Goal: Contribute content

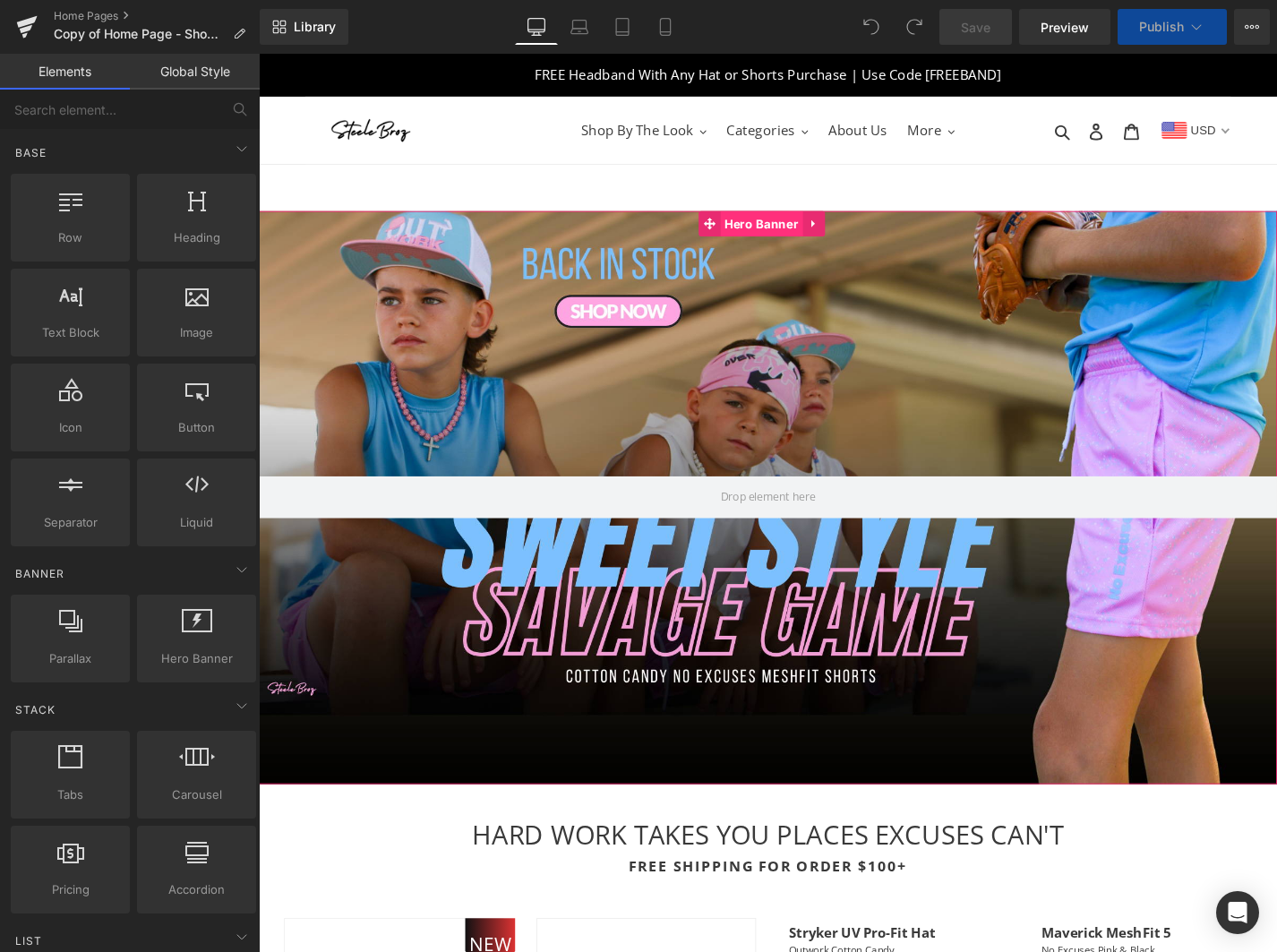
click at [800, 233] on span "Hero Banner" at bounding box center [793, 234] width 88 height 27
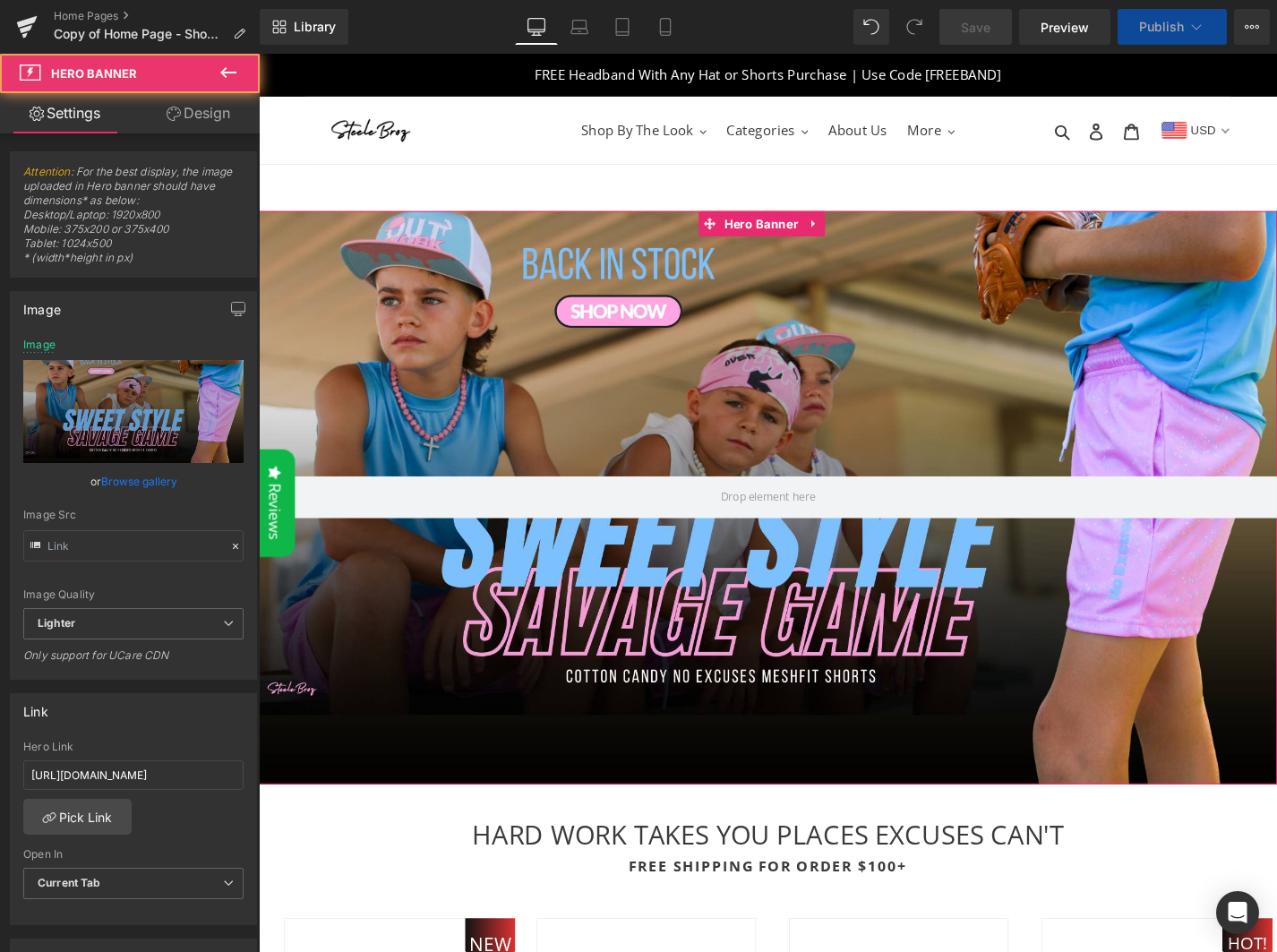
click at [121, 479] on link "Browse gallery" at bounding box center [138, 482] width 76 height 32
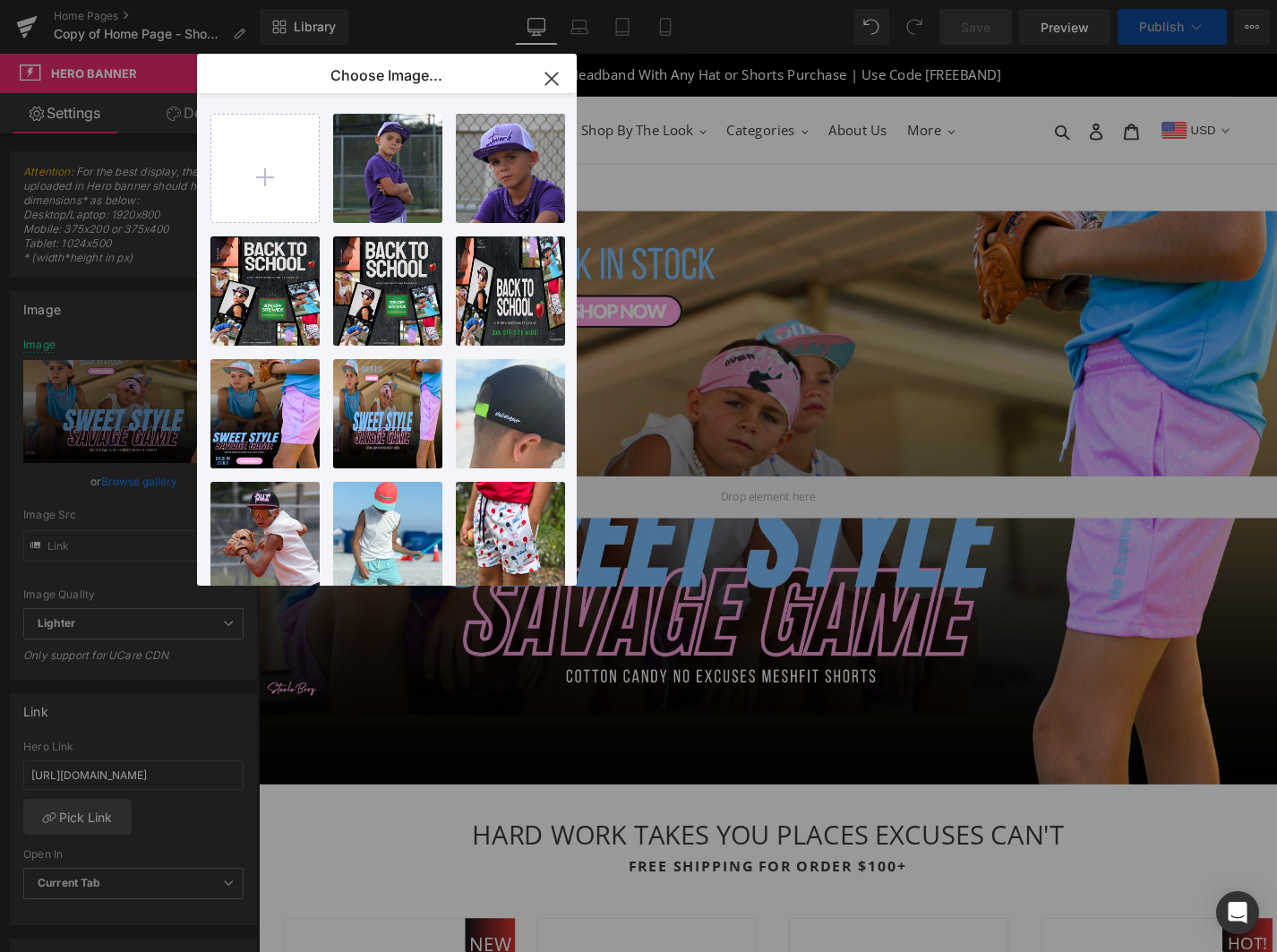
click at [276, 186] on input "file" at bounding box center [264, 168] width 107 height 107
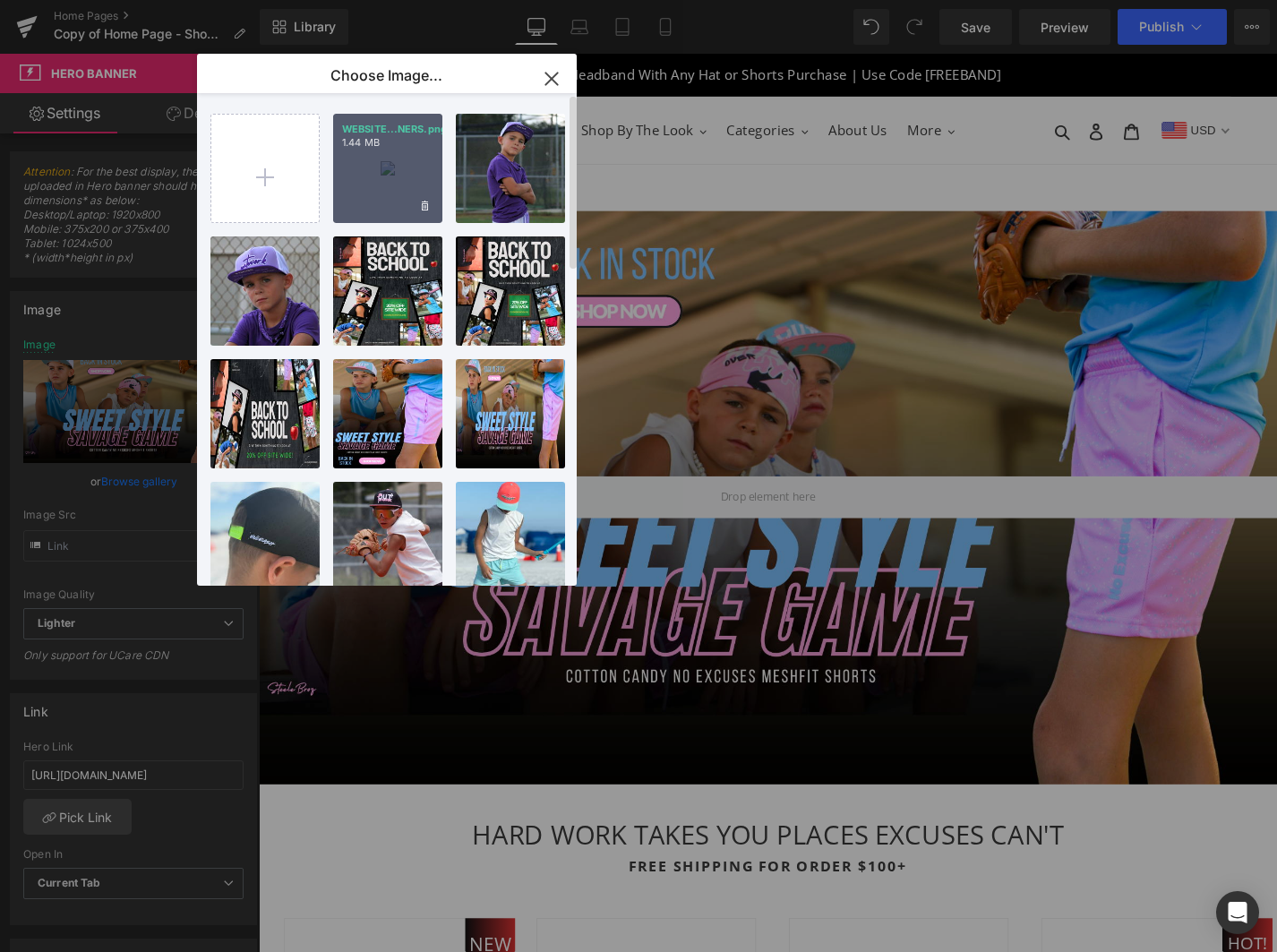
click at [411, 159] on div "WEBSITE...NERS.png 1.44 MB" at bounding box center [388, 168] width 109 height 109
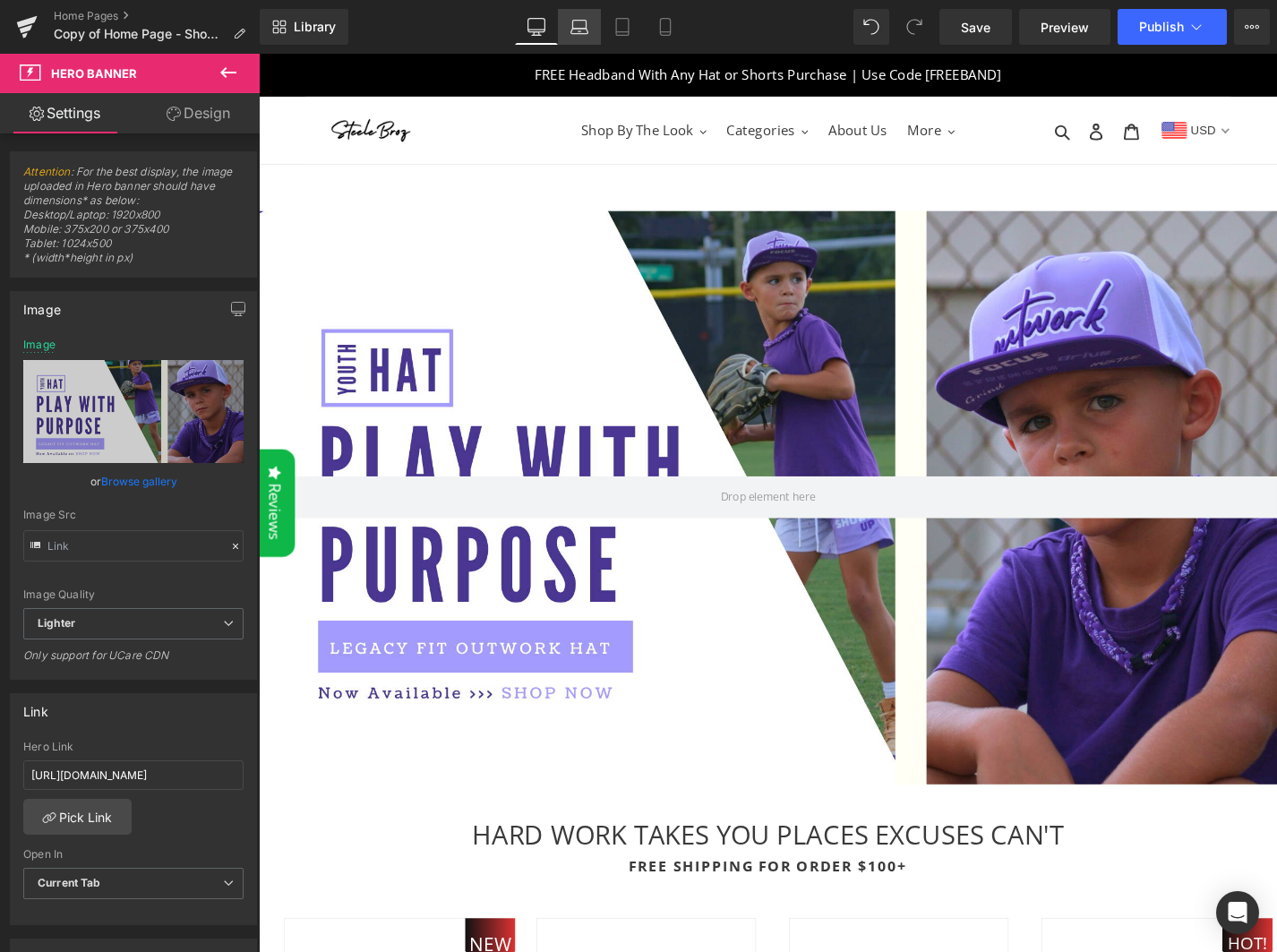
click at [585, 23] on icon at bounding box center [579, 26] width 18 height 18
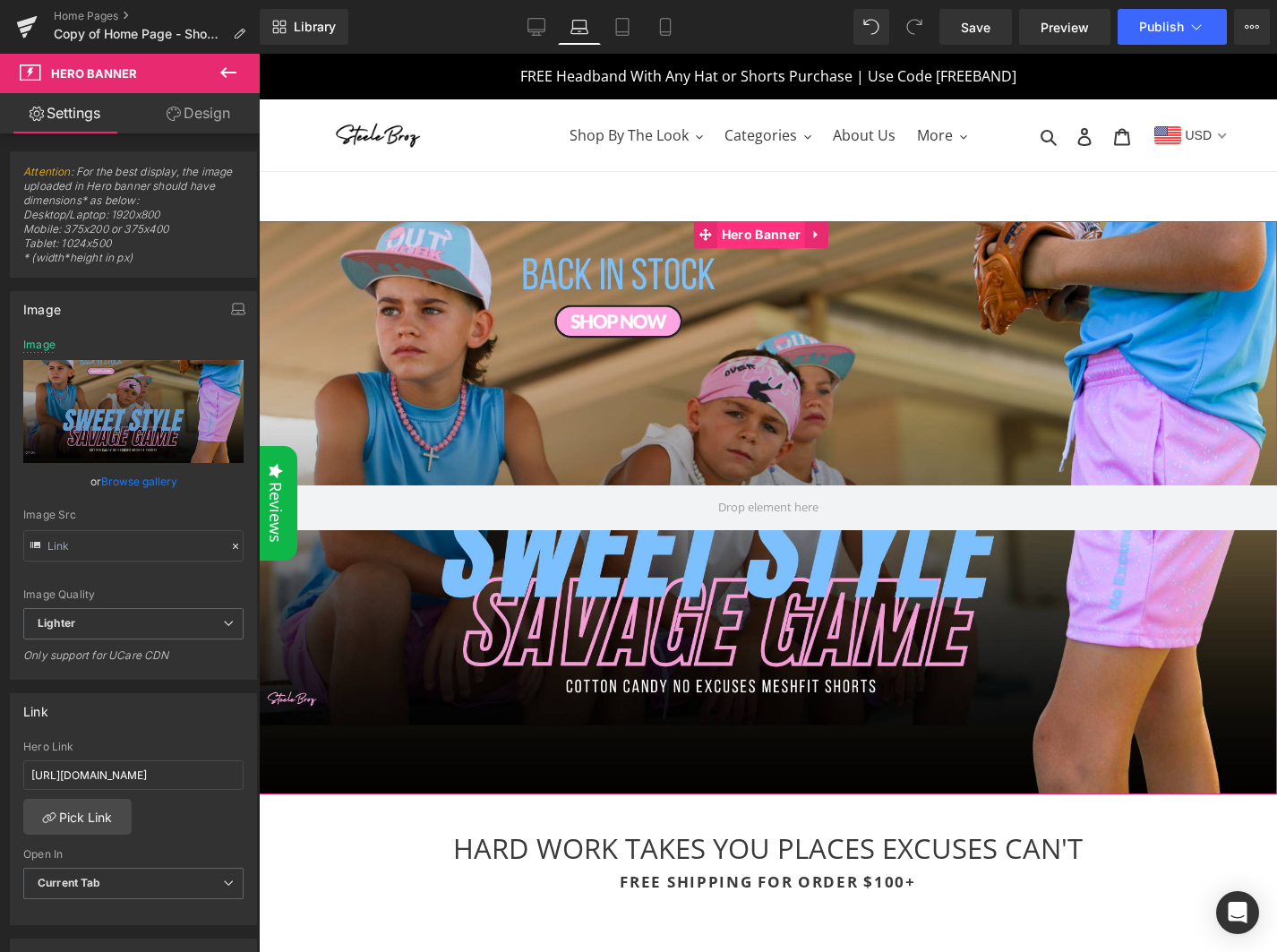
click at [773, 237] on span "Hero Banner" at bounding box center [761, 234] width 88 height 27
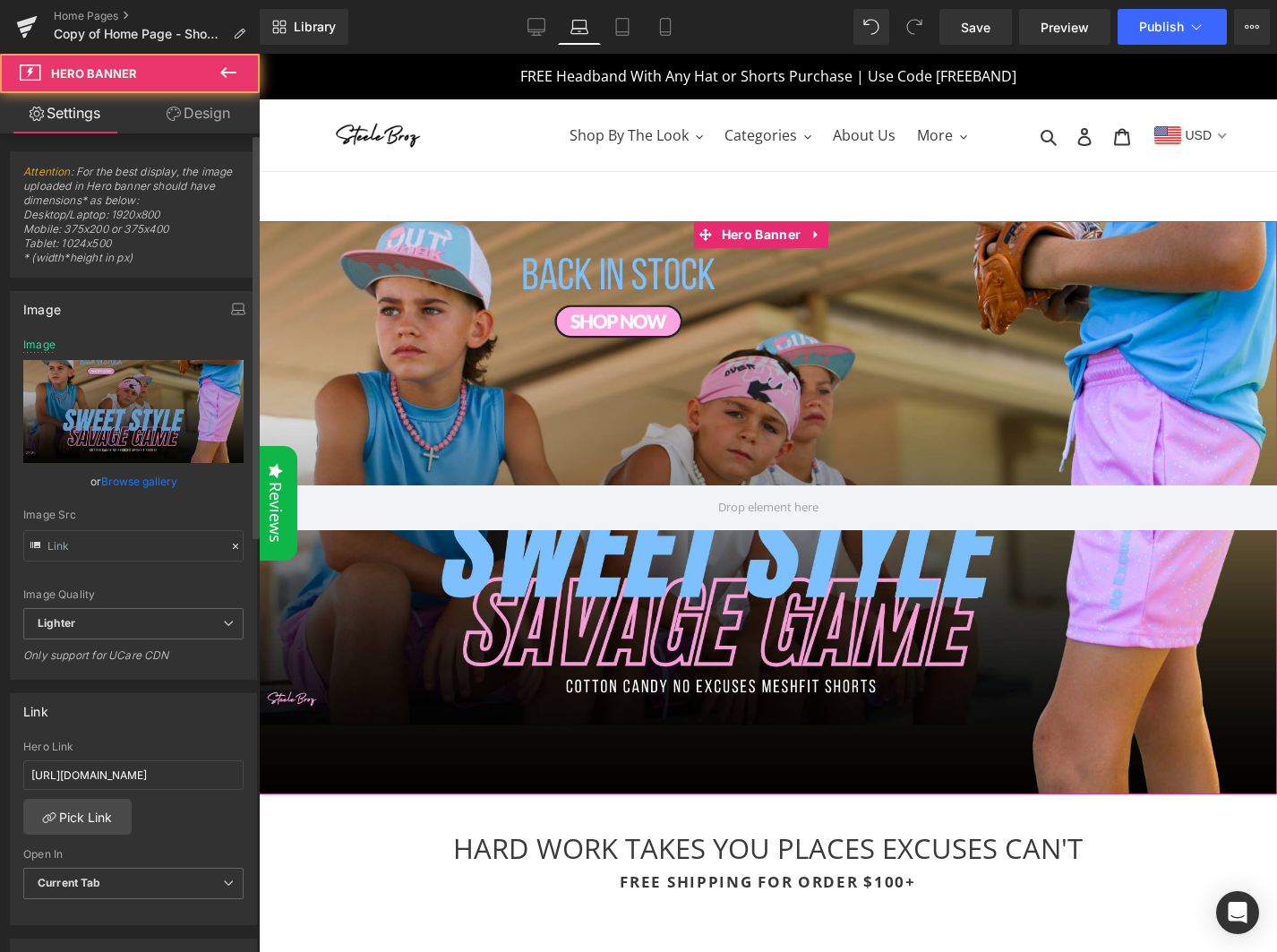
click at [127, 490] on link "Browse gallery" at bounding box center [138, 482] width 76 height 32
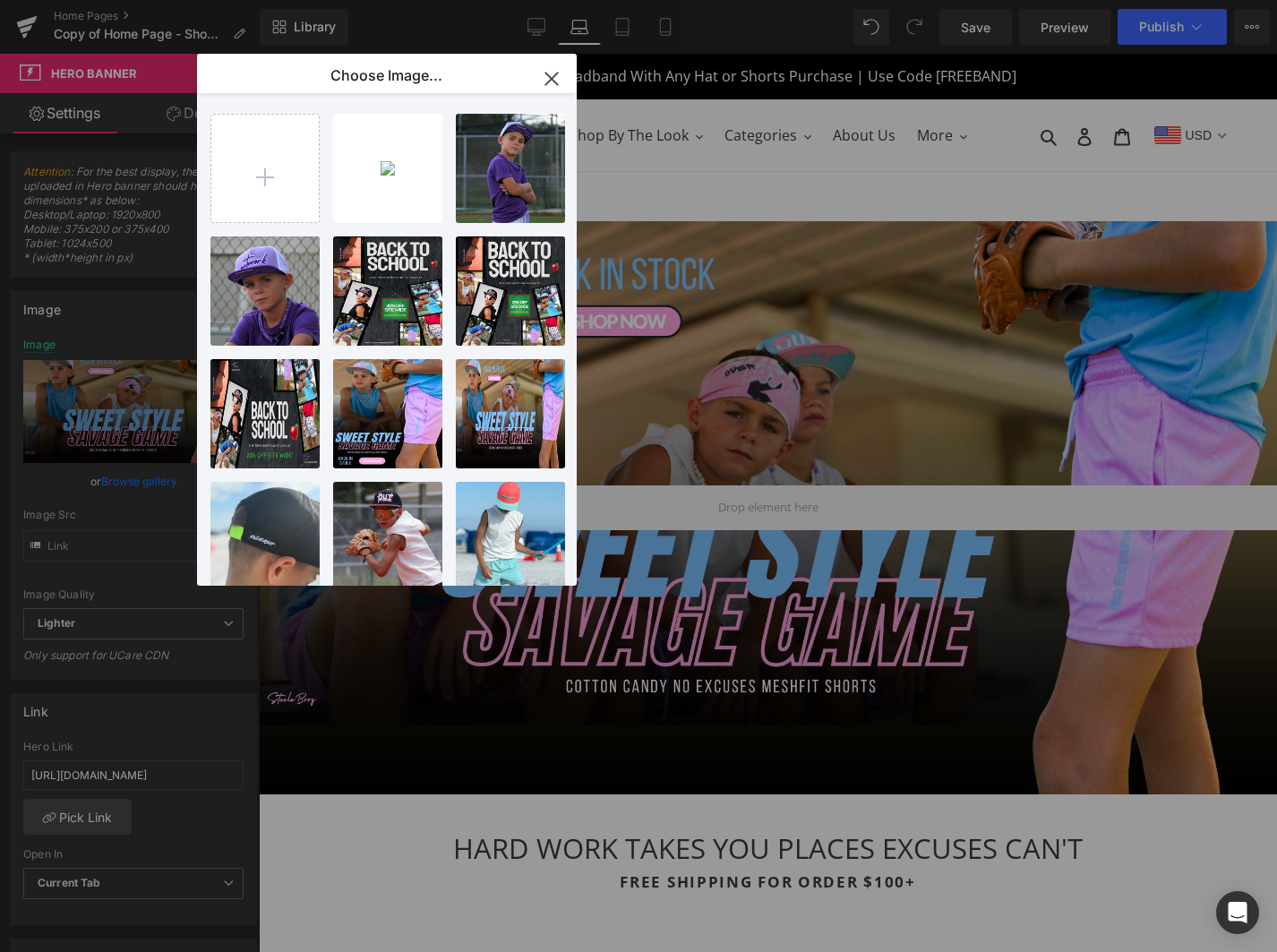
click at [0, 0] on div "10...10.png 1.41 MB" at bounding box center [0, 0] width 0 height 0
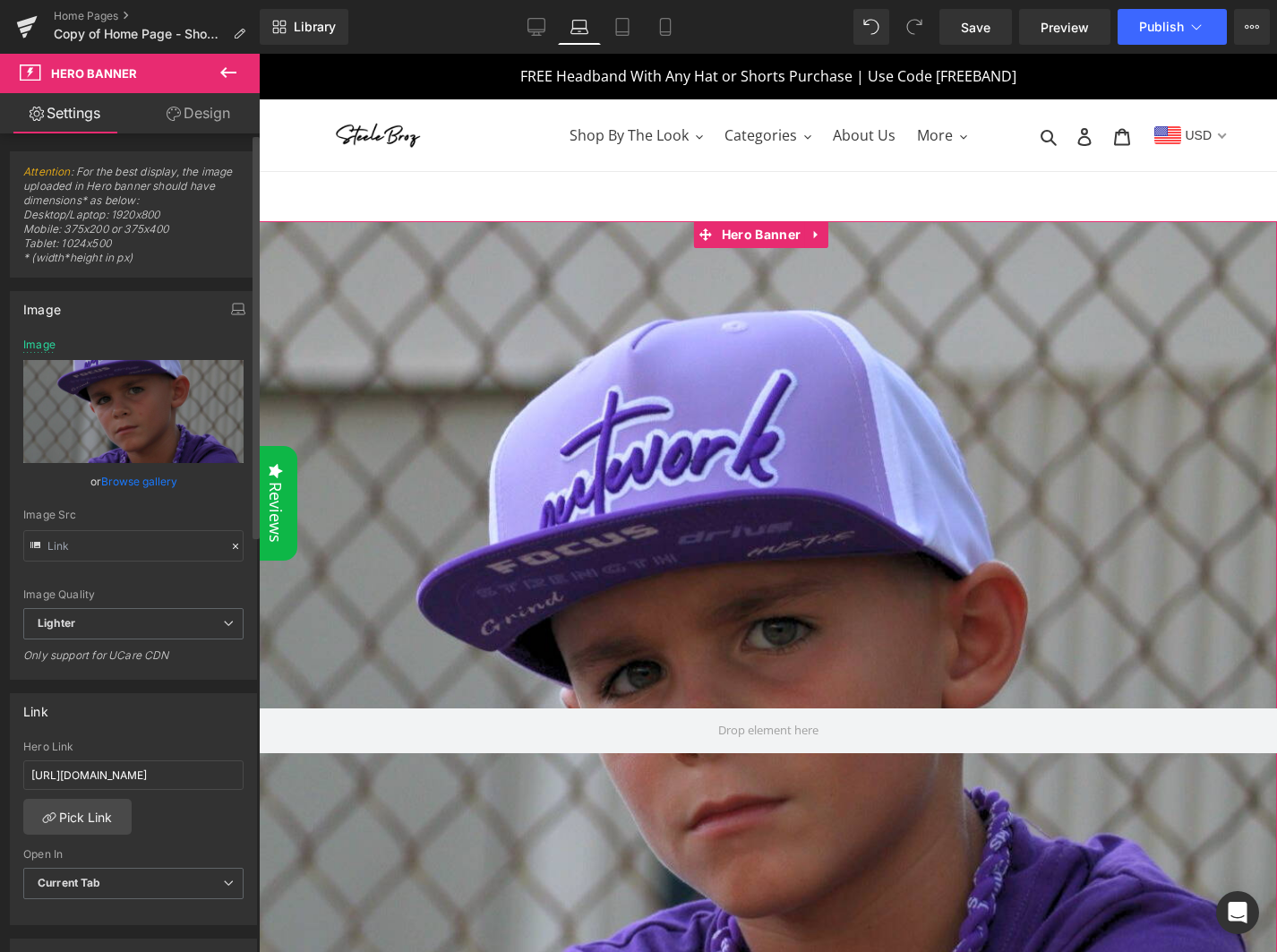
click at [140, 481] on link "Browse gallery" at bounding box center [138, 482] width 76 height 32
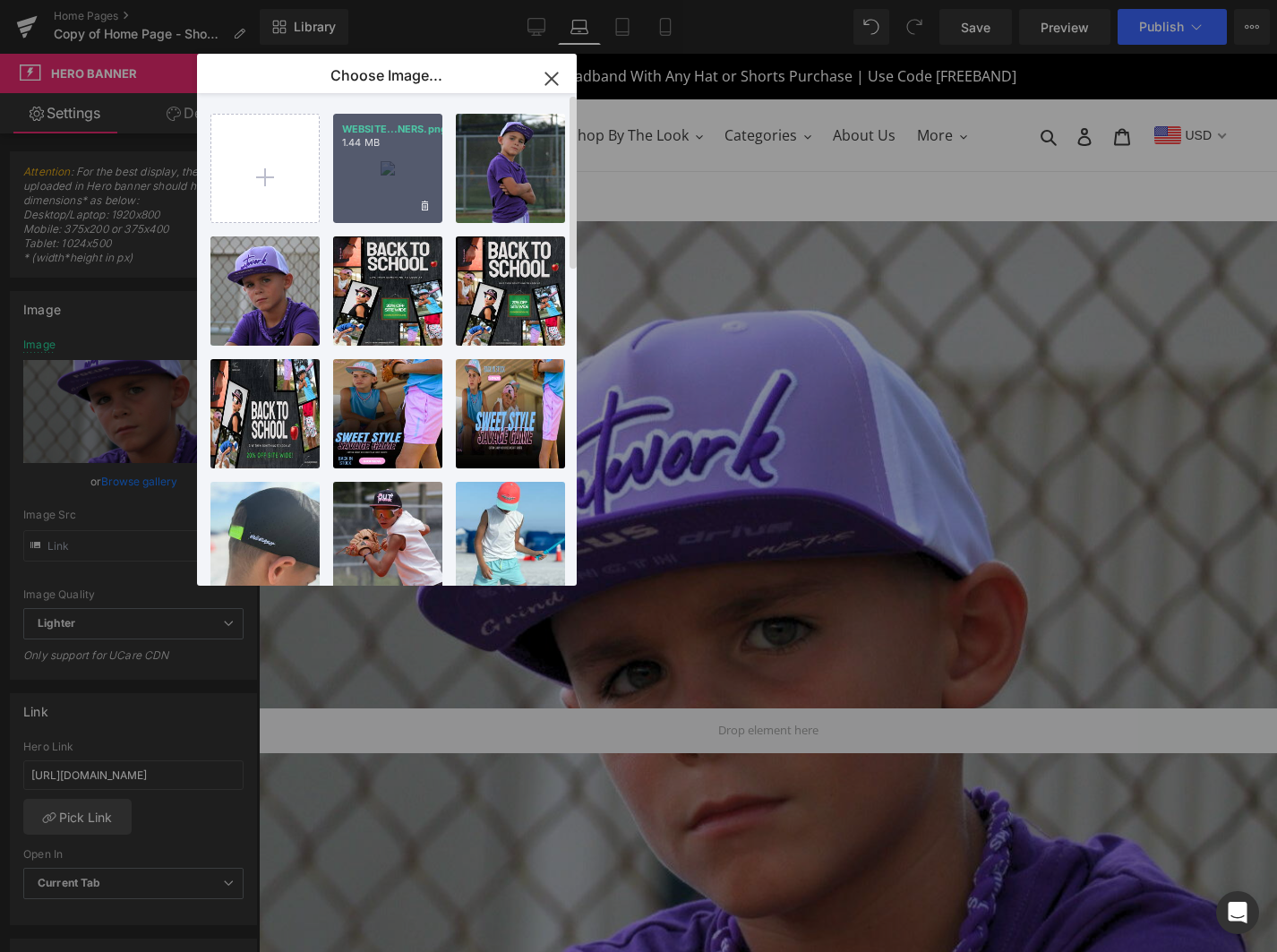
click at [382, 194] on div "WEBSITE...NERS.png 1.44 MB" at bounding box center [388, 168] width 109 height 109
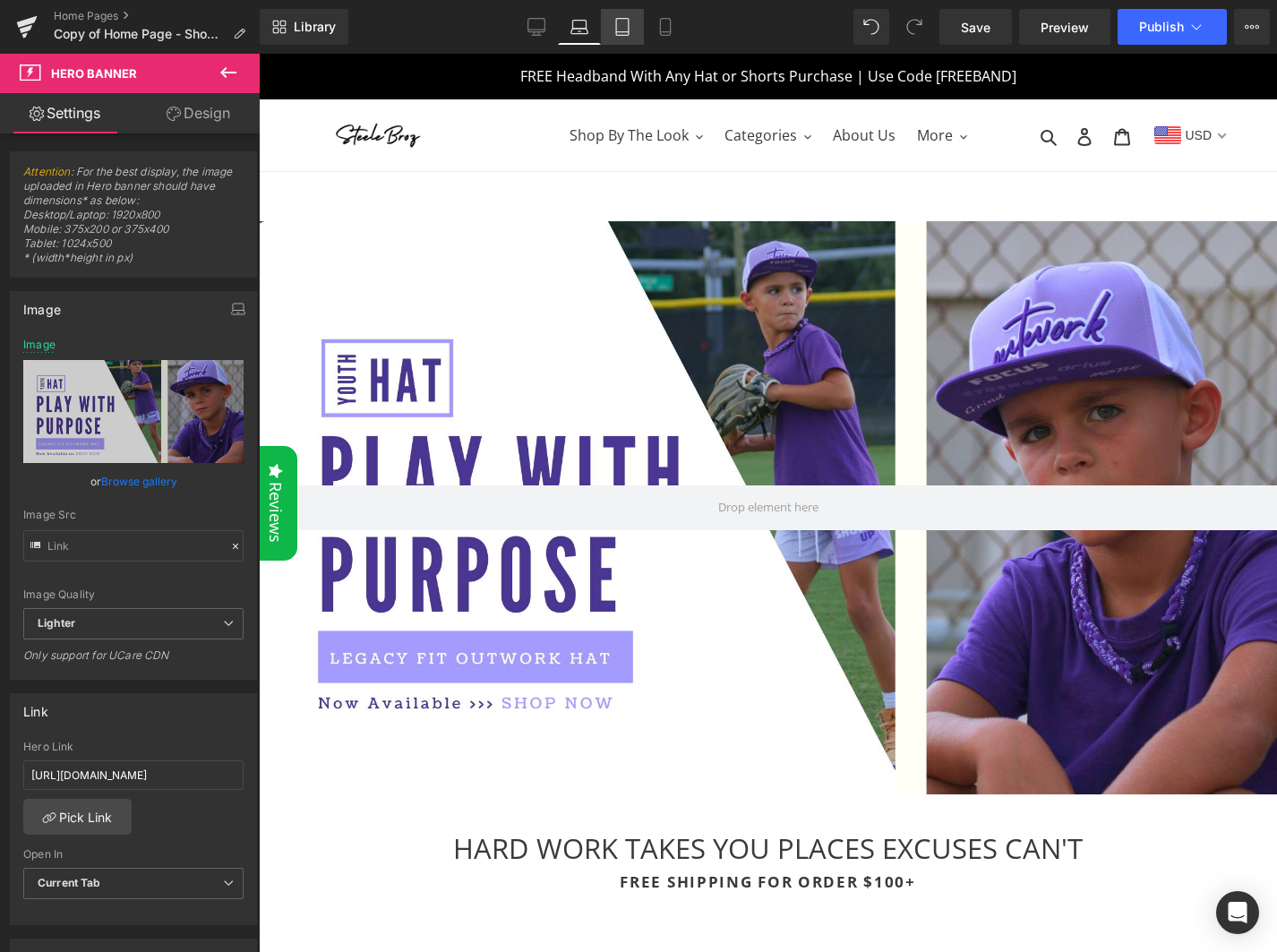
drag, startPoint x: 619, startPoint y: 32, endPoint x: 204, endPoint y: 38, distance: 415.0
click at [619, 33] on icon at bounding box center [622, 33] width 12 height 0
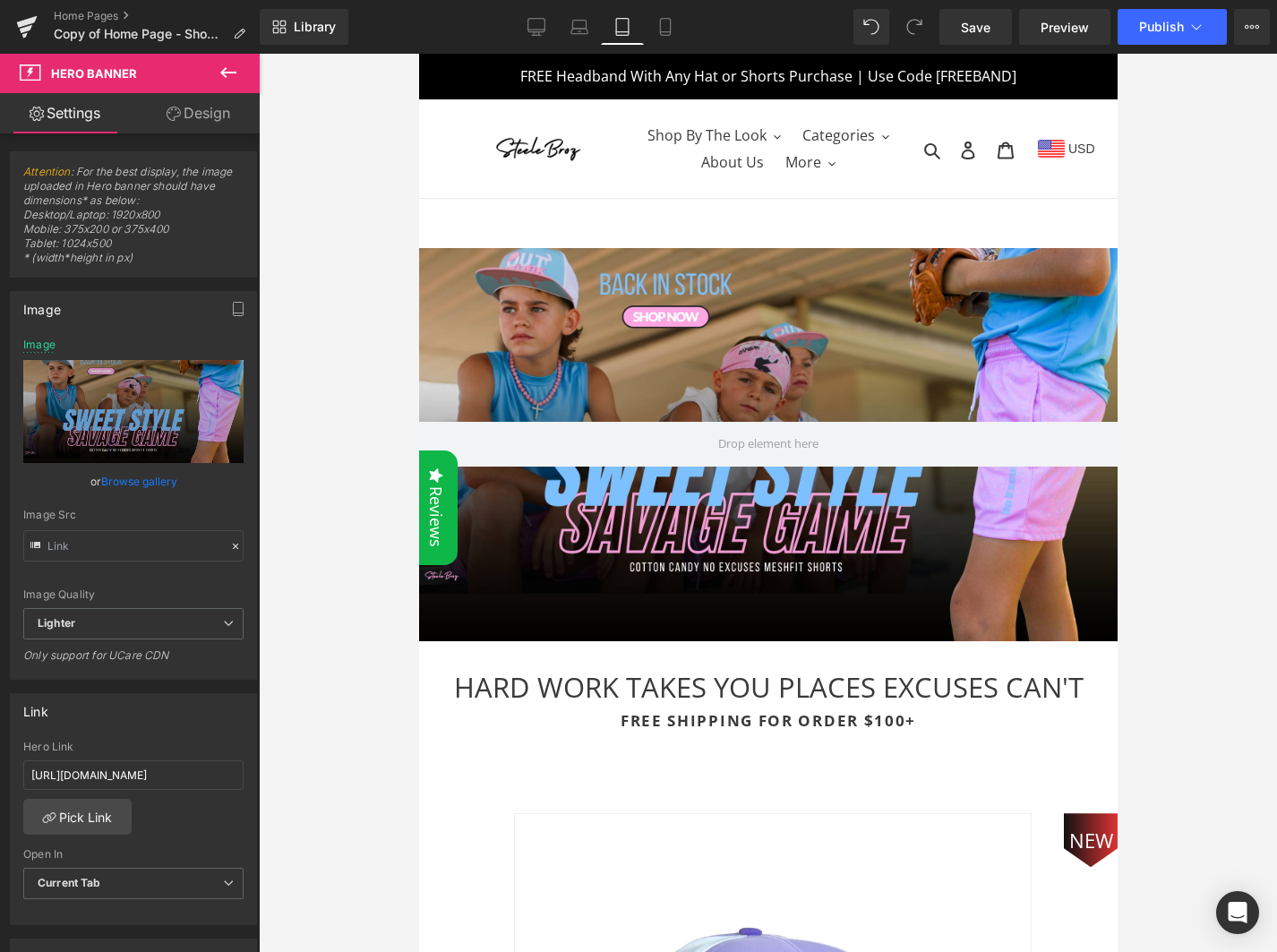
scroll to position [27, 0]
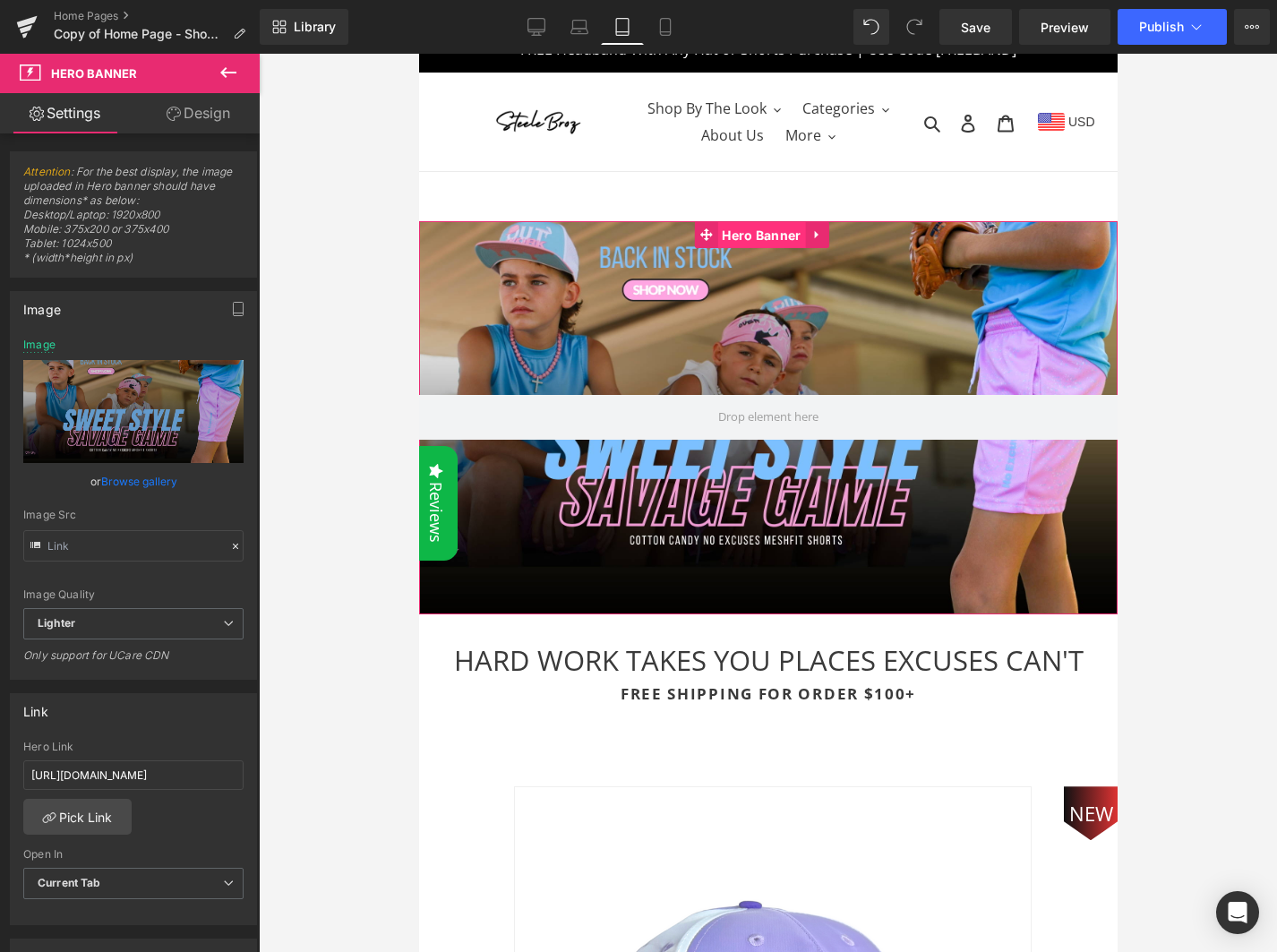
click at [761, 241] on span "Hero Banner" at bounding box center [760, 235] width 88 height 27
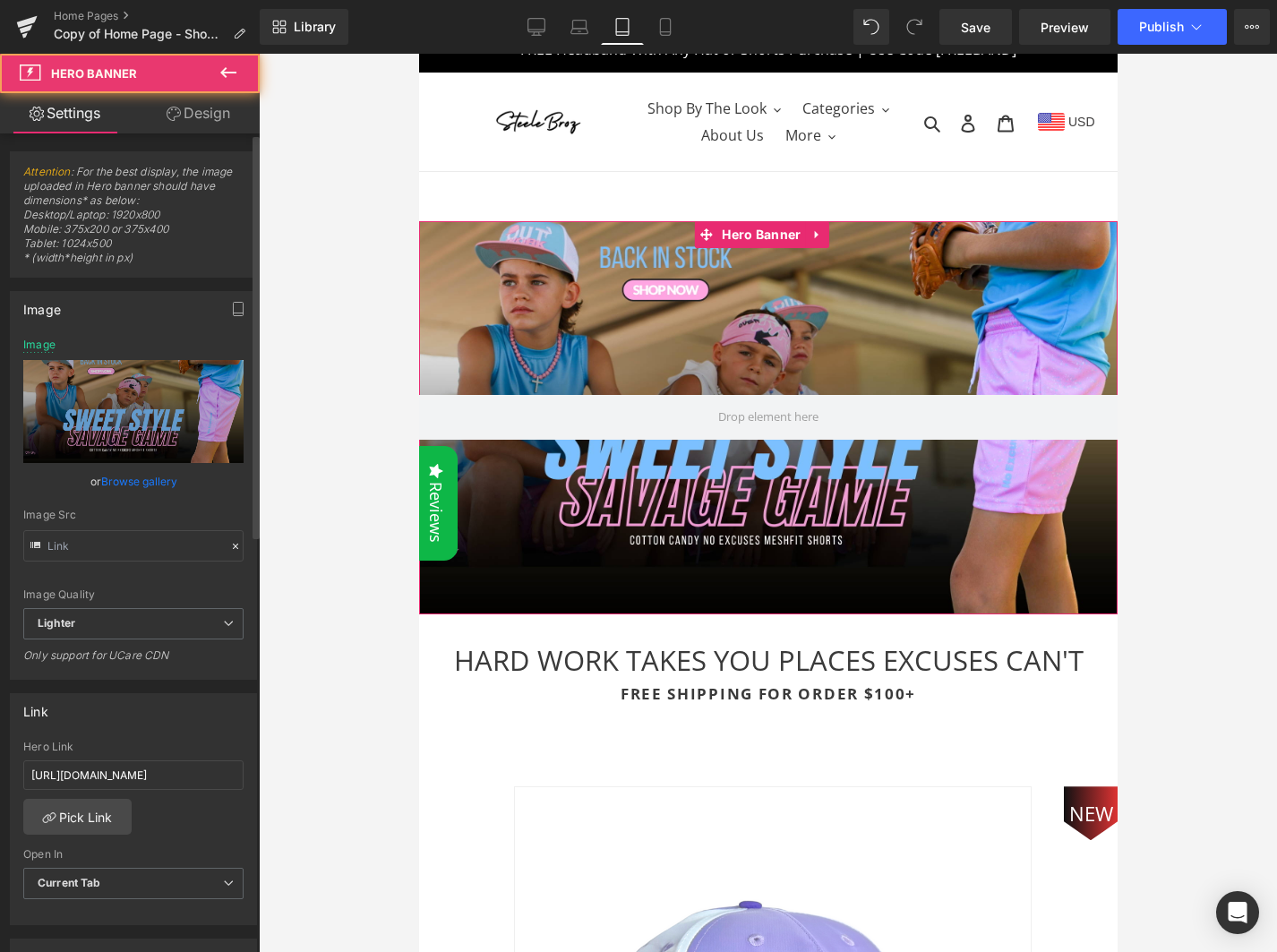
click at [113, 486] on link "Browse gallery" at bounding box center [138, 482] width 76 height 32
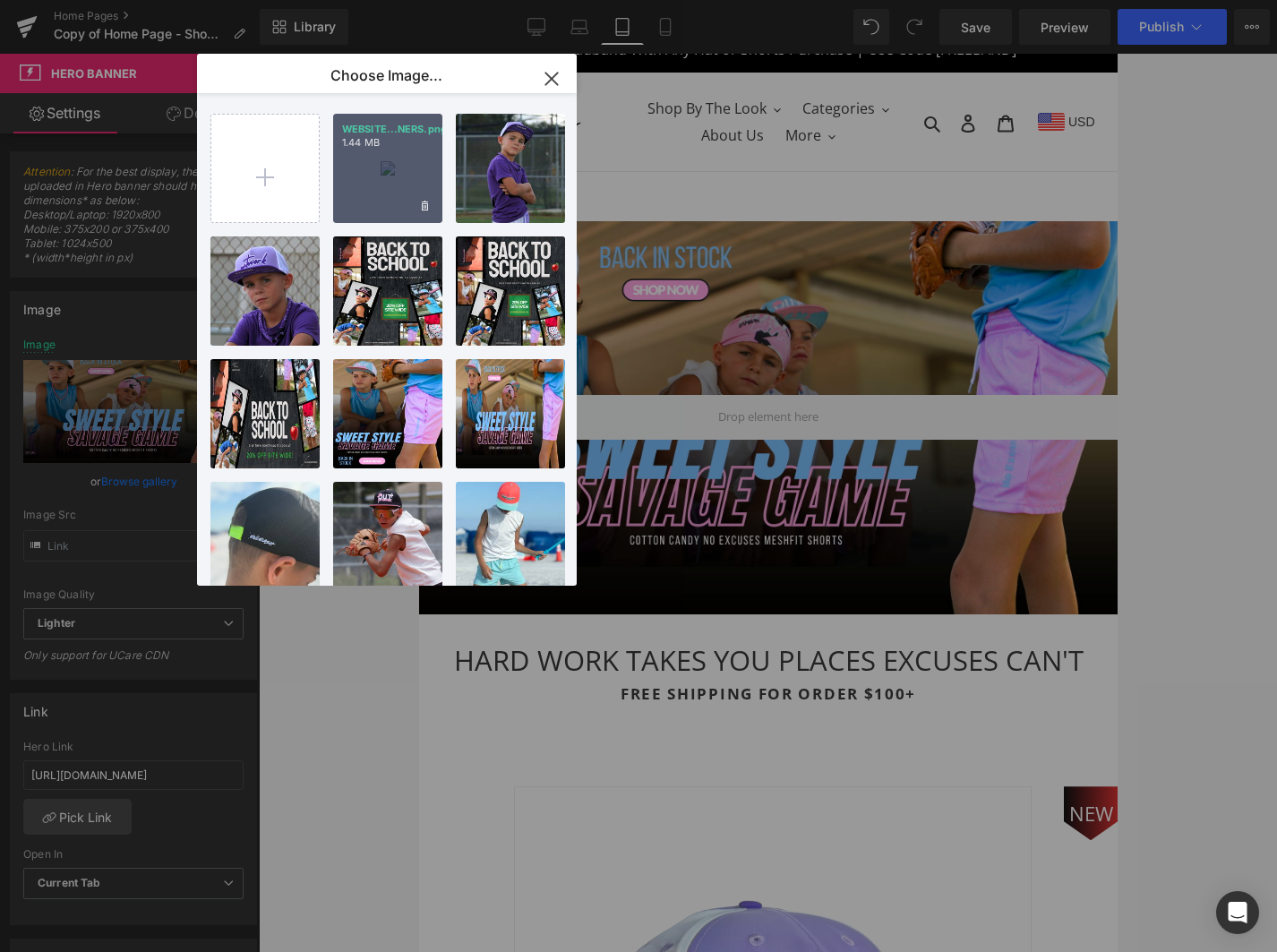
click at [388, 213] on div "WEBSITE...NERS.png 1.44 MB" at bounding box center [388, 168] width 109 height 109
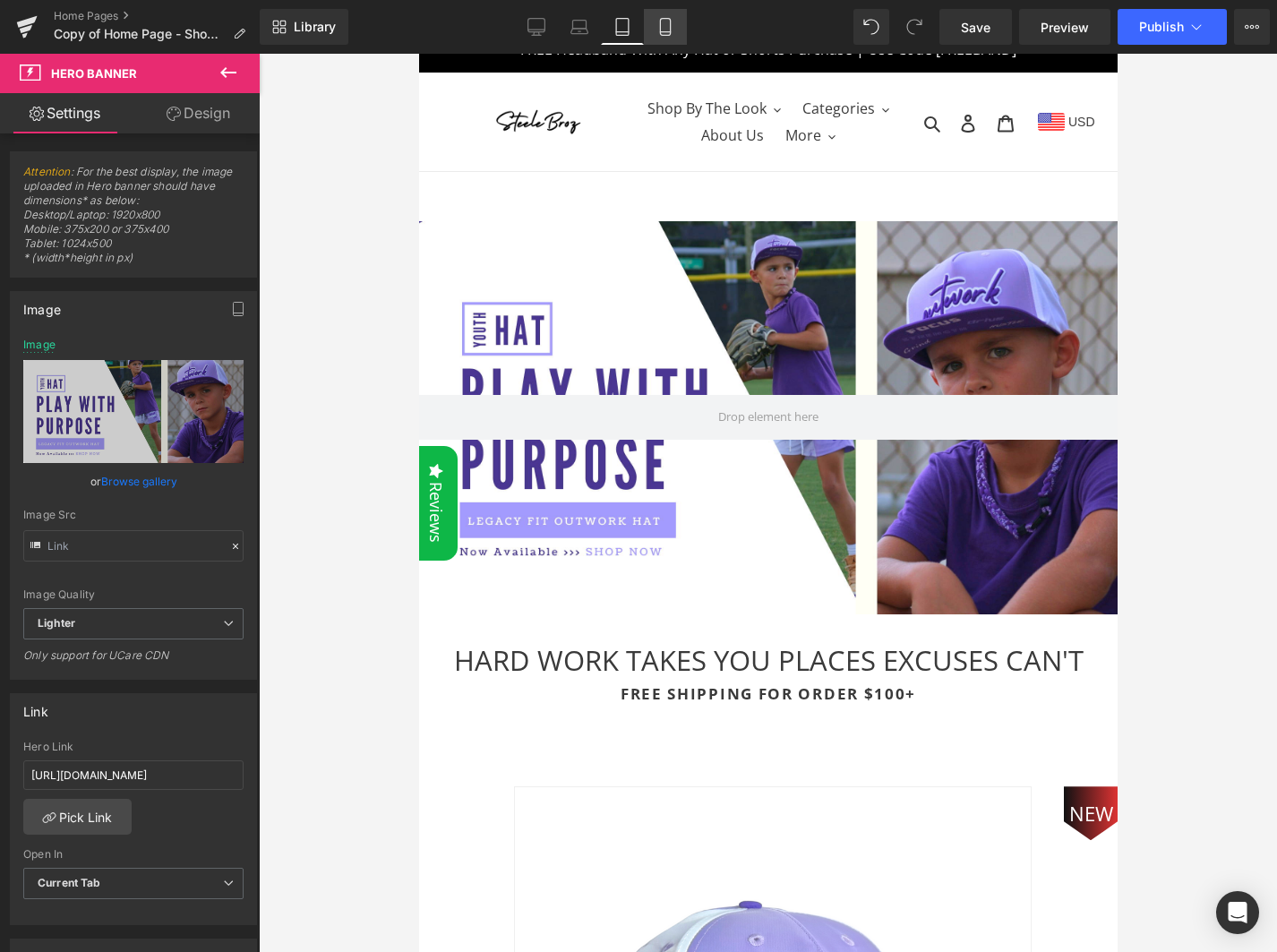
drag, startPoint x: 679, startPoint y: 34, endPoint x: 216, endPoint y: 95, distance: 467.0
click at [679, 34] on link "Mobile" at bounding box center [665, 27] width 43 height 36
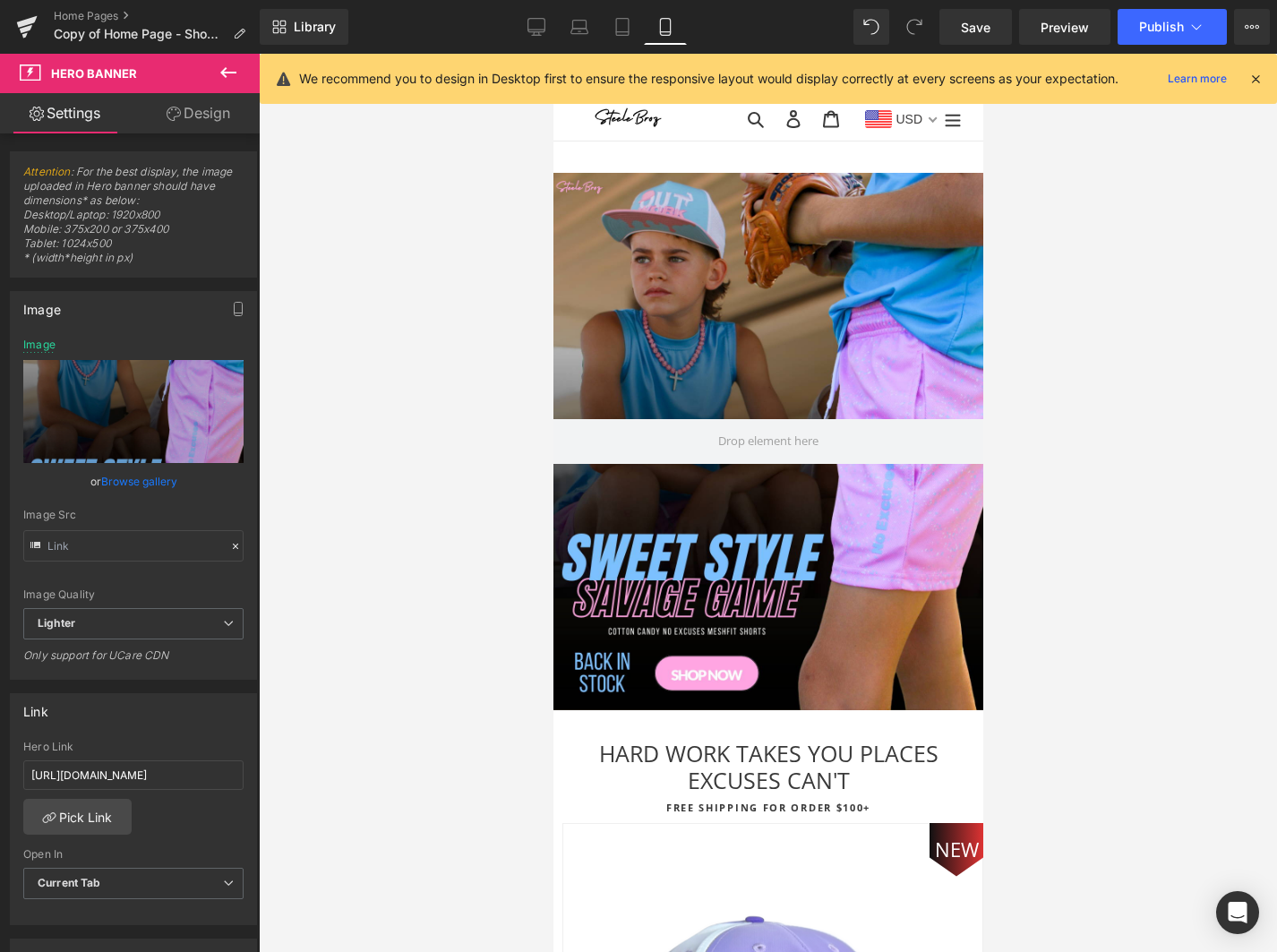
scroll to position [0, 0]
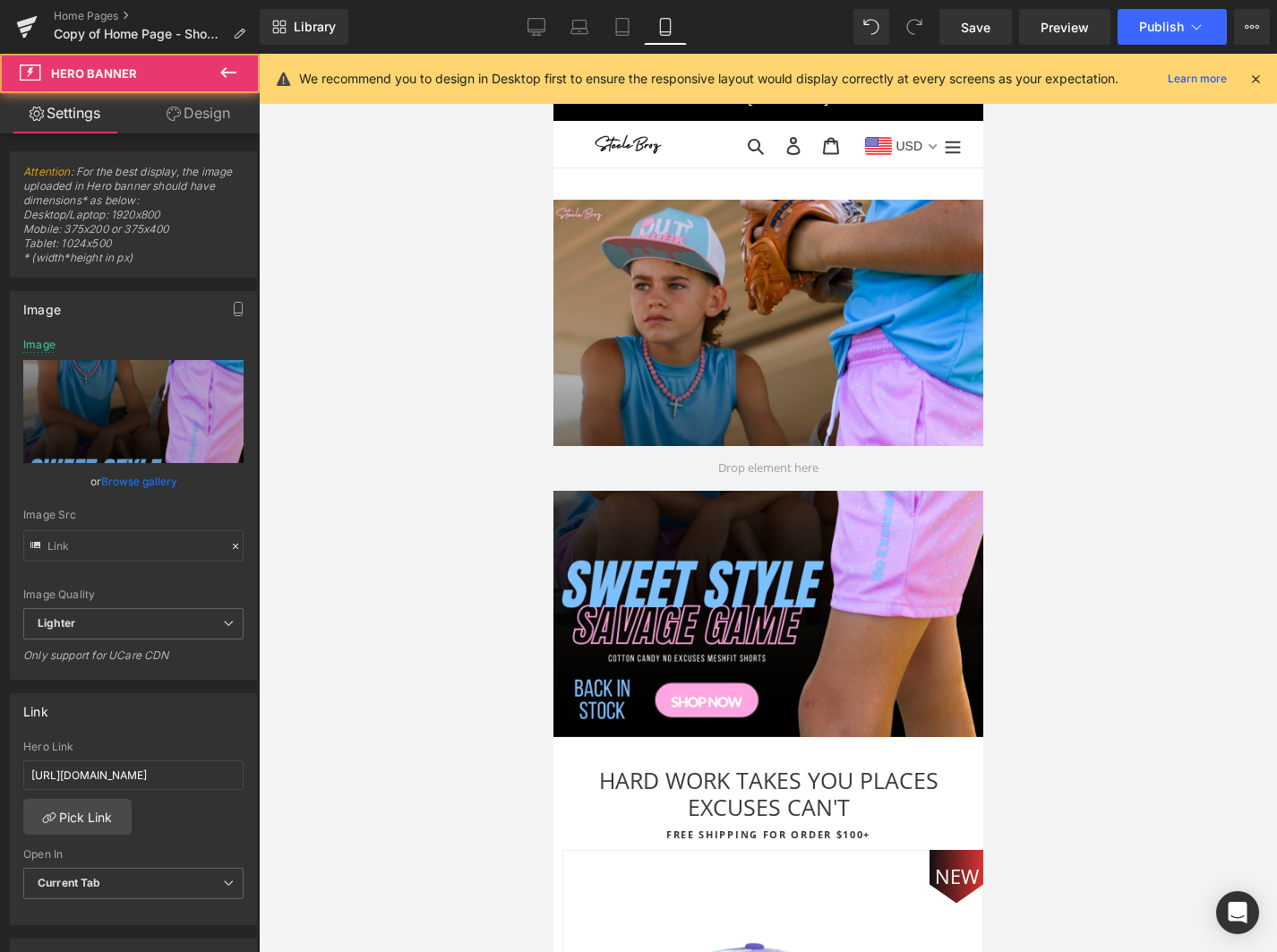
click at [755, 256] on div at bounding box center [768, 468] width 430 height 537
click at [756, 220] on span "Hero Banner" at bounding box center [760, 213] width 88 height 27
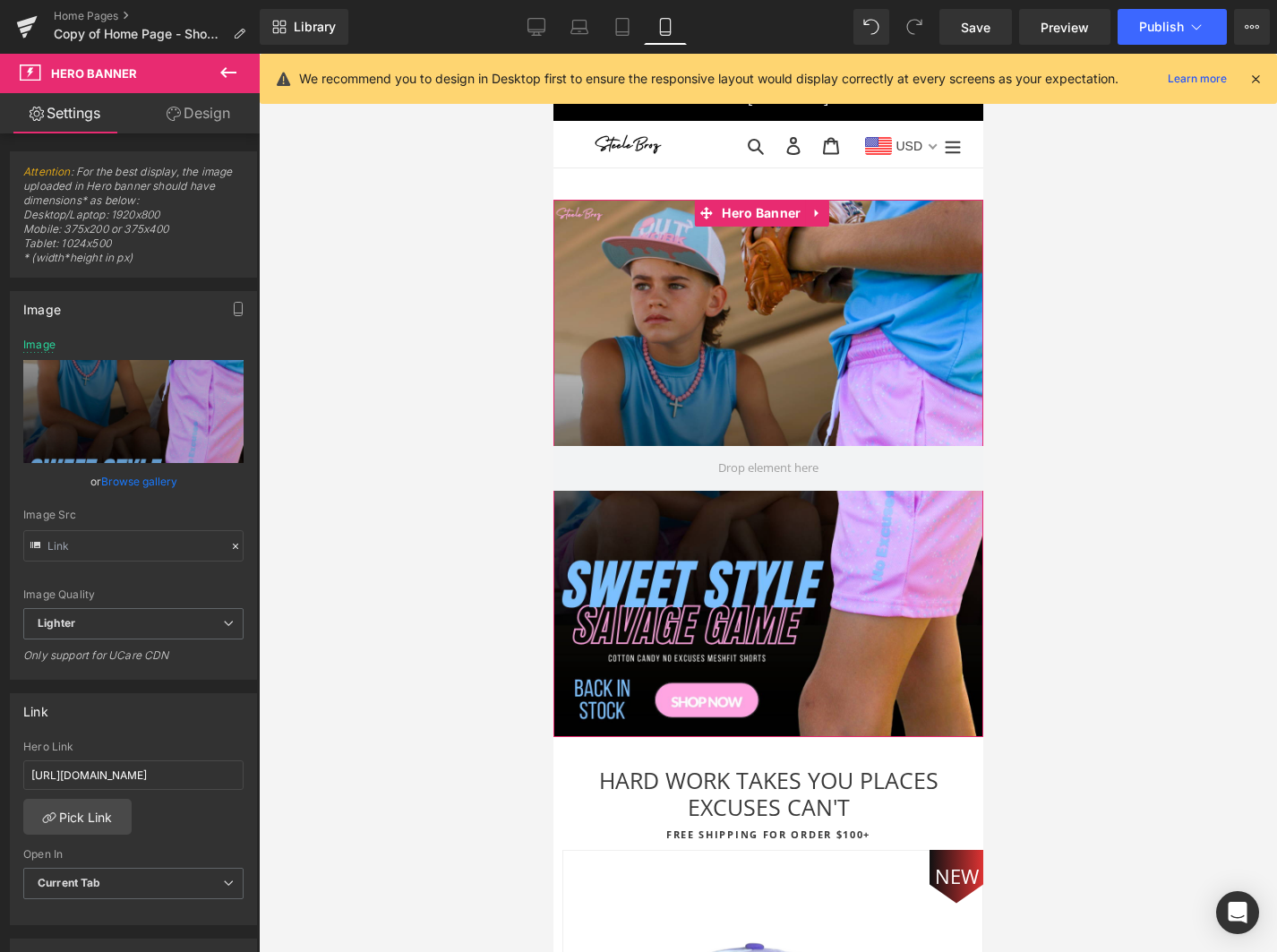
click at [126, 475] on link "Browse gallery" at bounding box center [138, 482] width 76 height 32
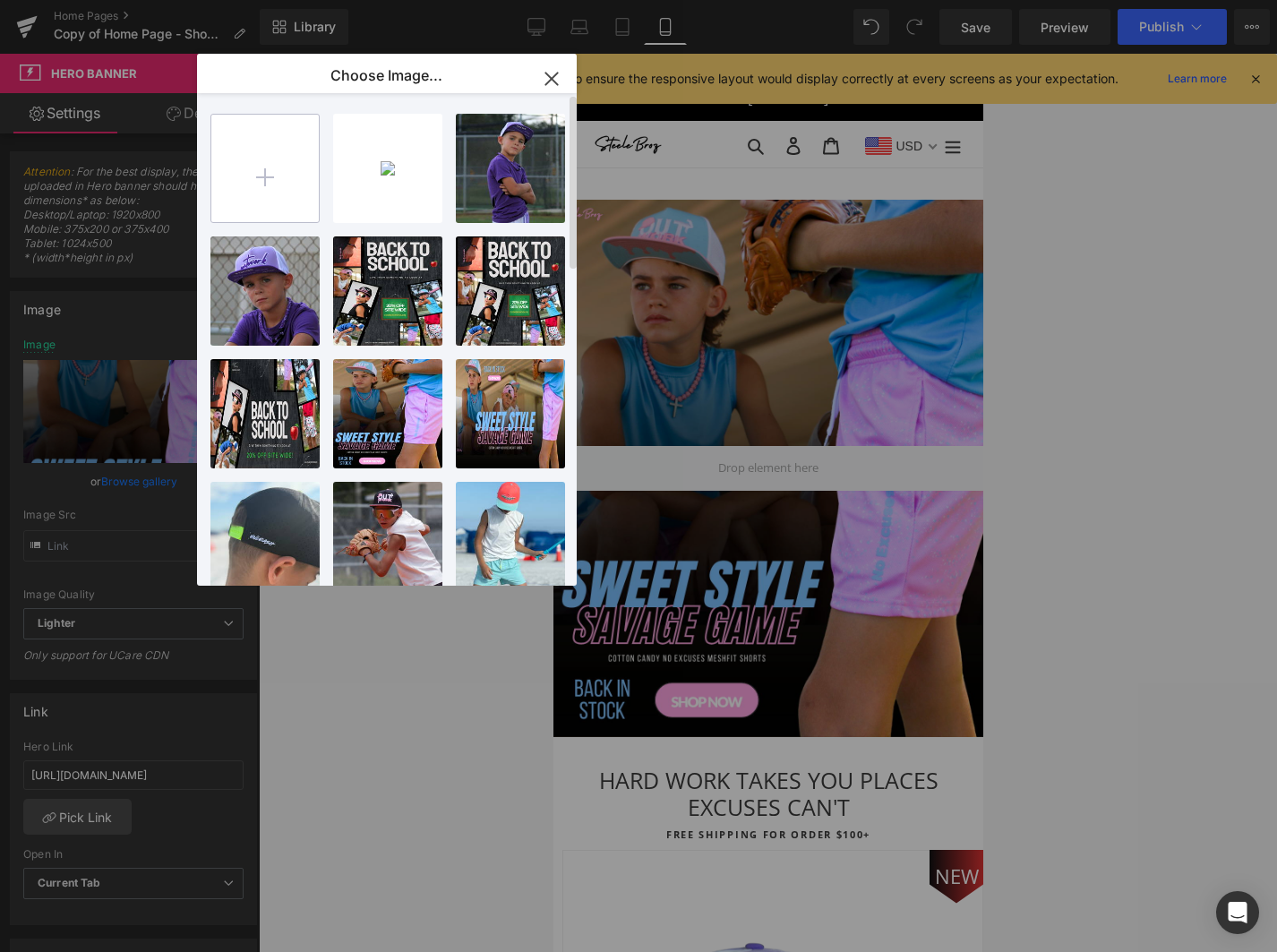
click at [268, 183] on input "file" at bounding box center [264, 168] width 107 height 107
type input "C:\fakepath\Email Mobile.png"
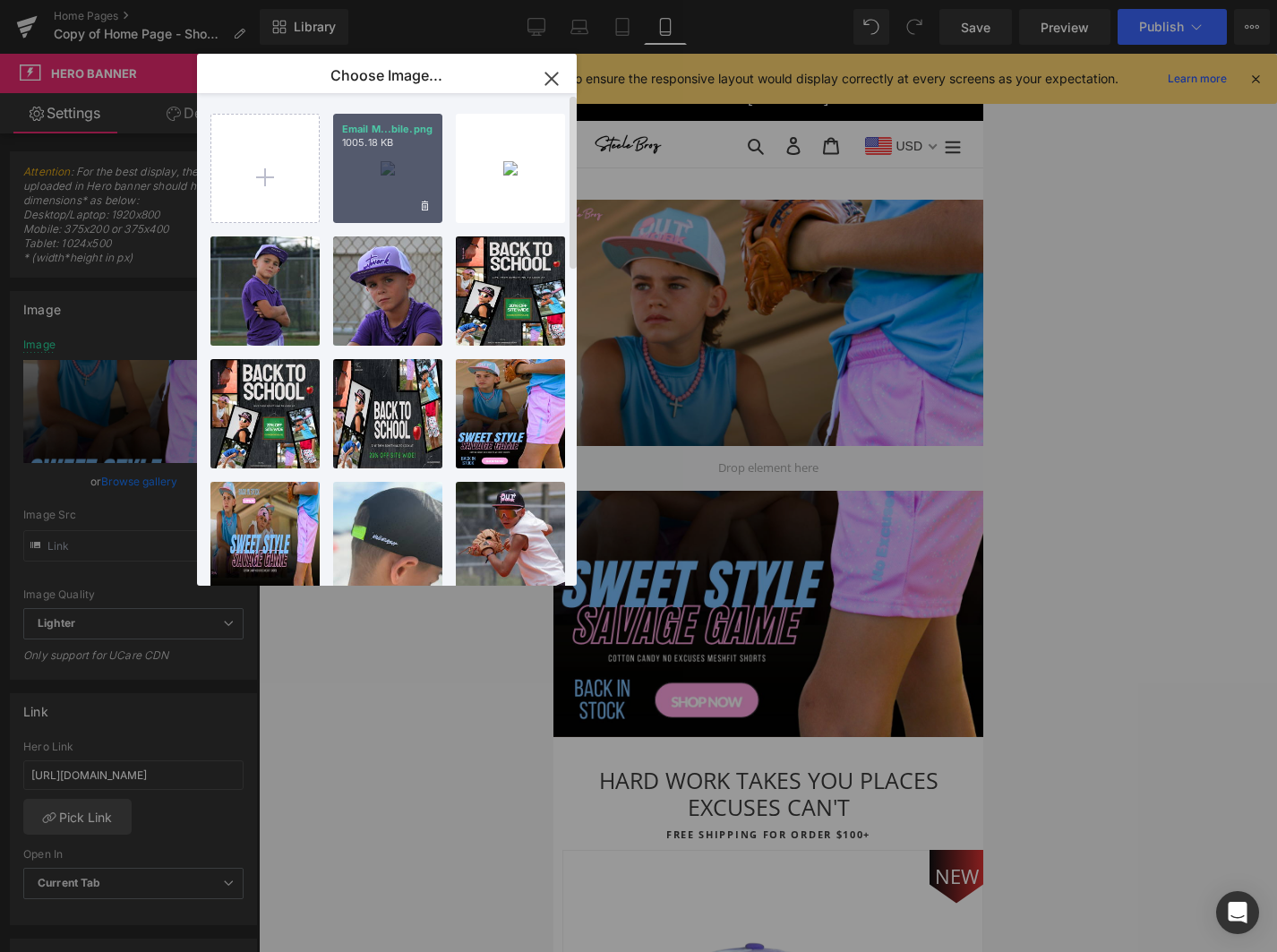
click at [396, 186] on div "Email M...bile.png 1005.18 KB" at bounding box center [388, 168] width 109 height 109
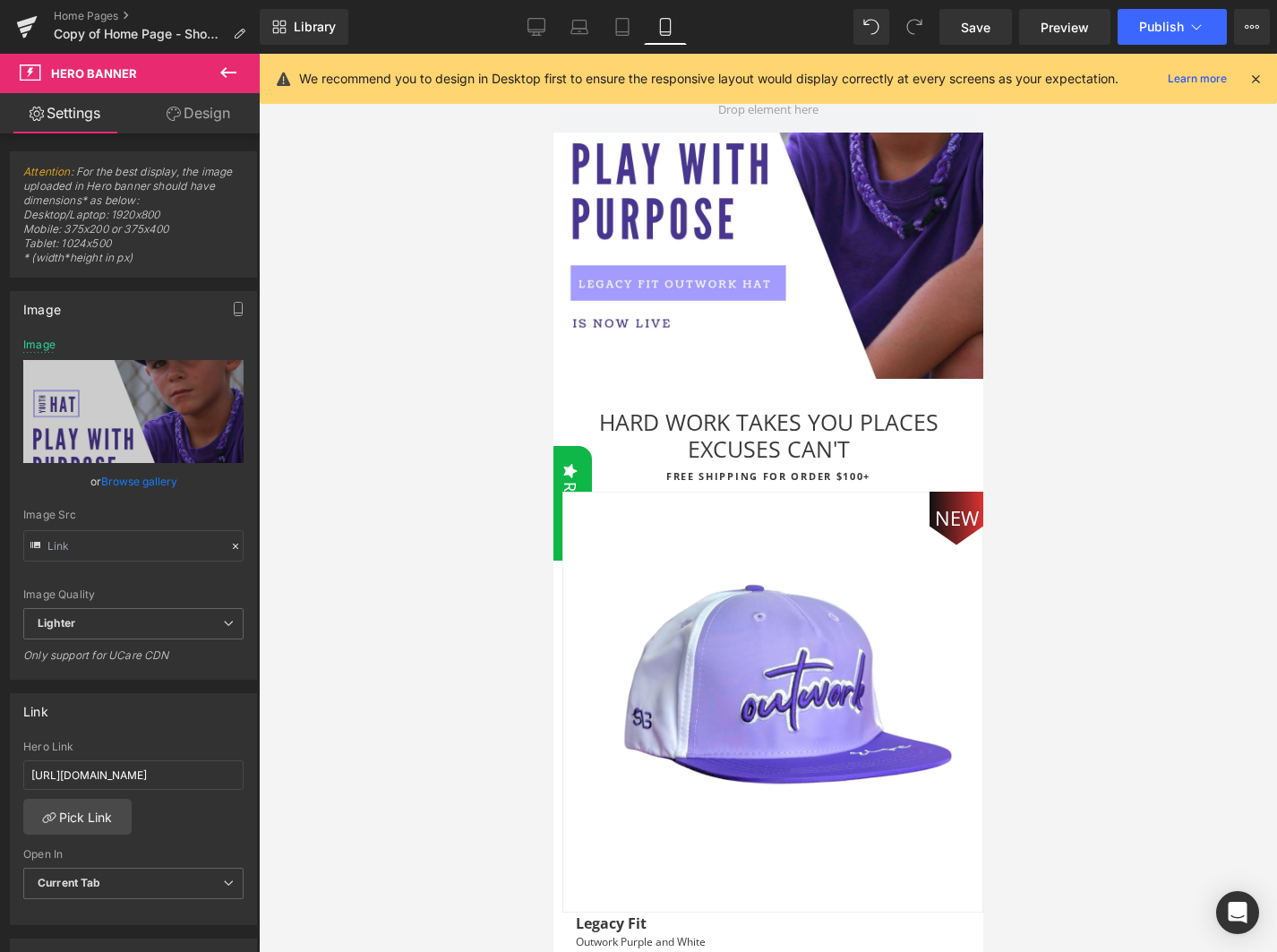
scroll to position [931, 0]
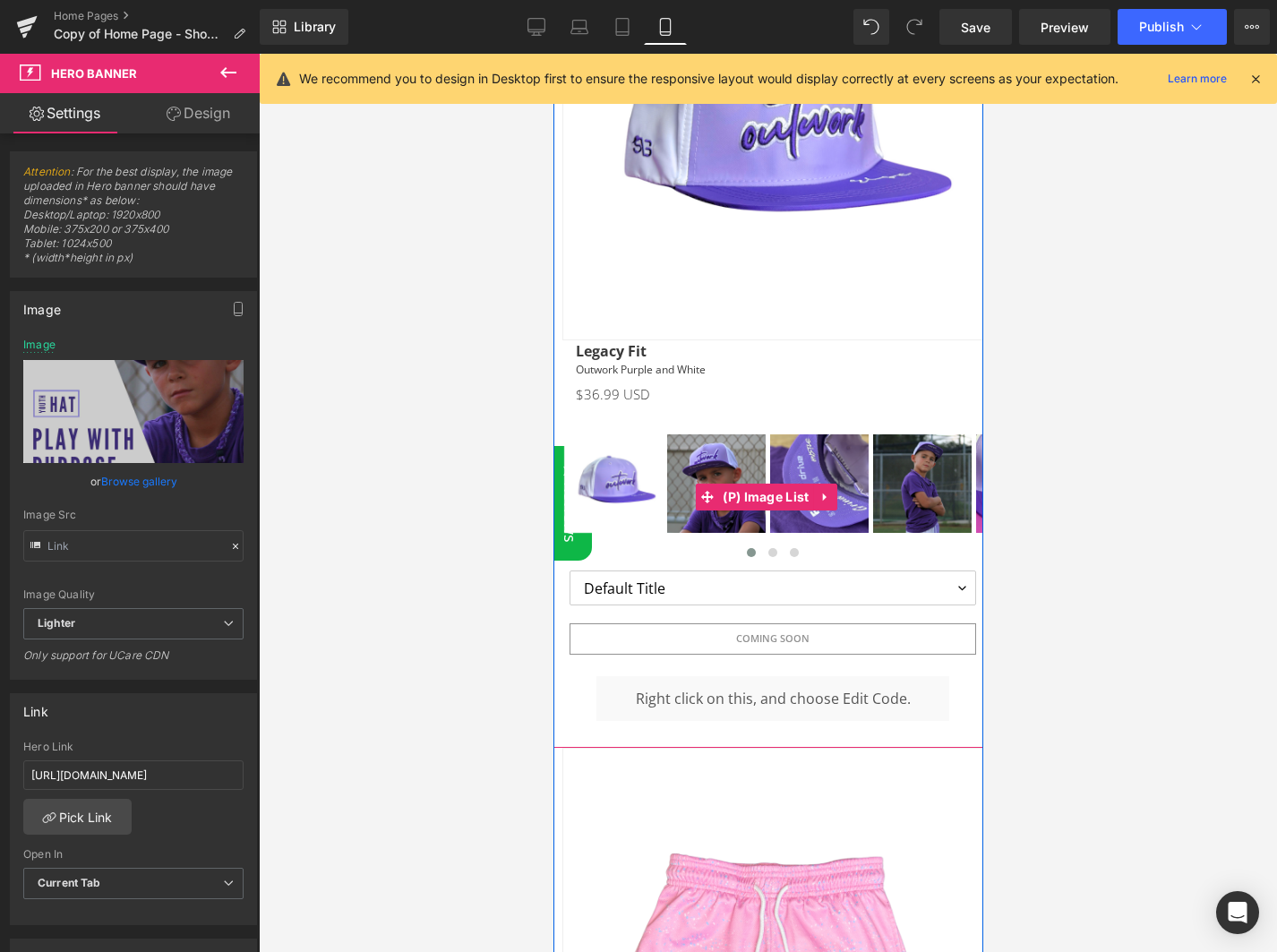
click at [842, 434] on img at bounding box center [818, 483] width 98 height 98
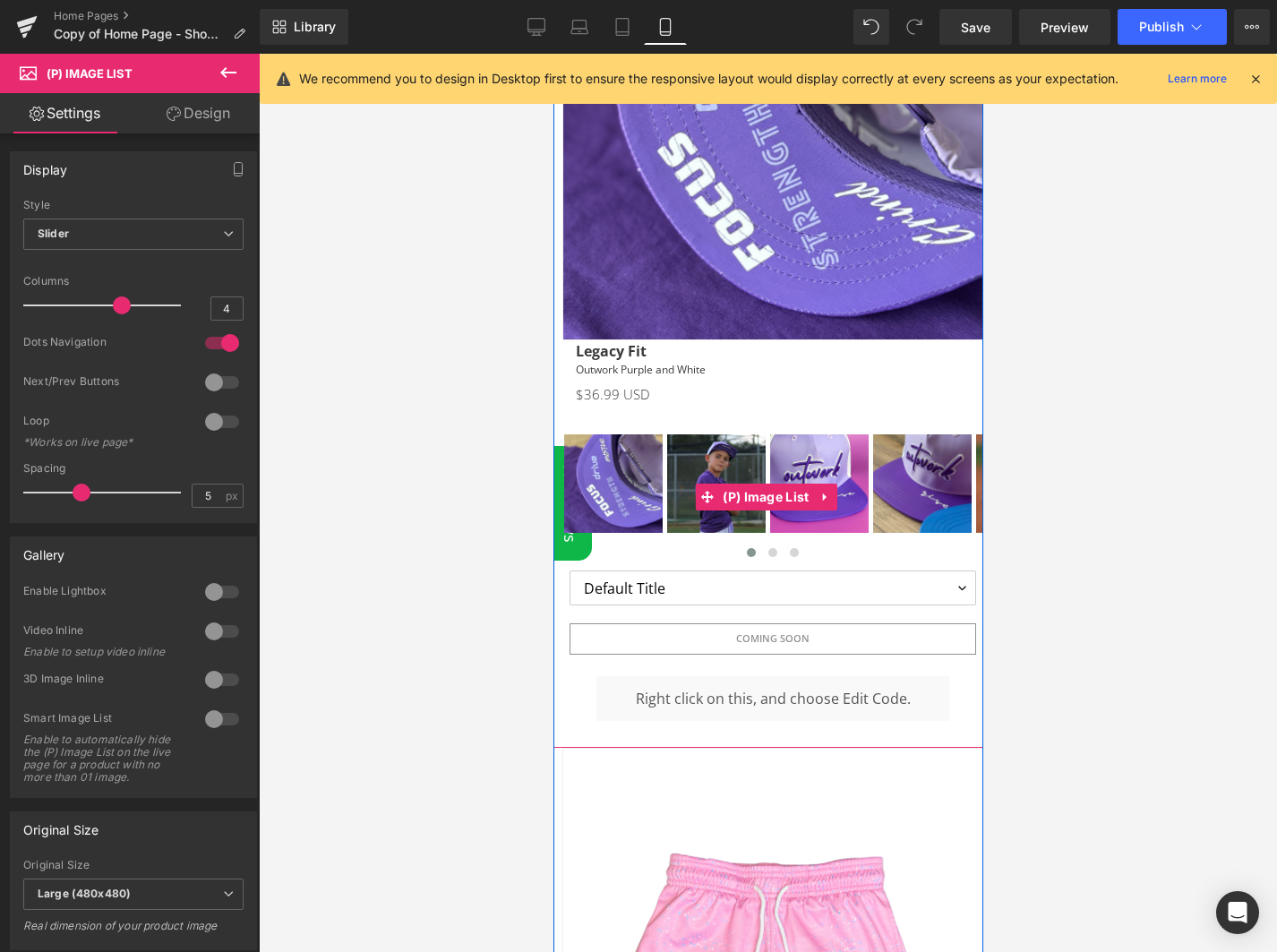
click at [822, 438] on img at bounding box center [818, 483] width 98 height 98
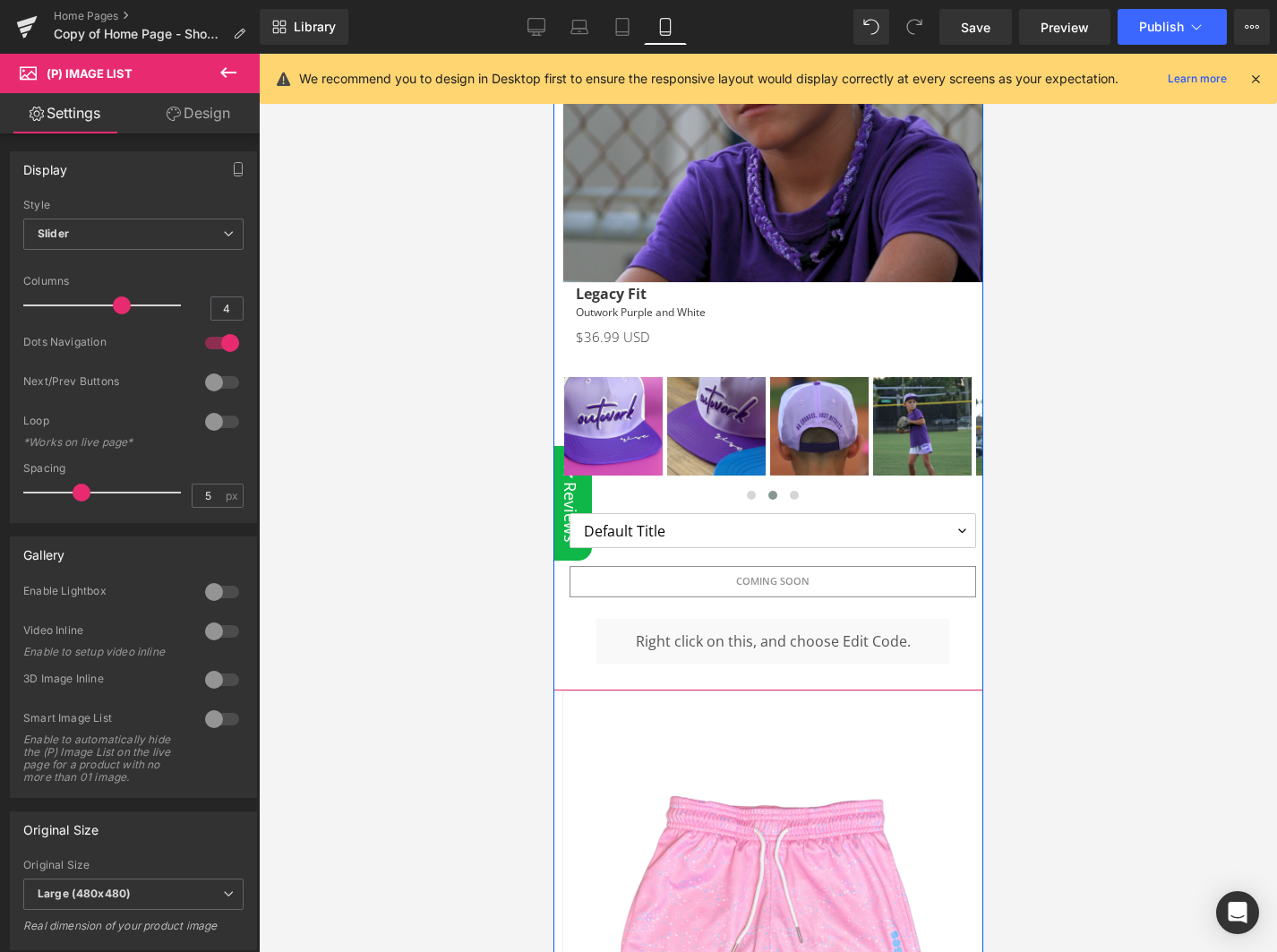
scroll to position [990, 0]
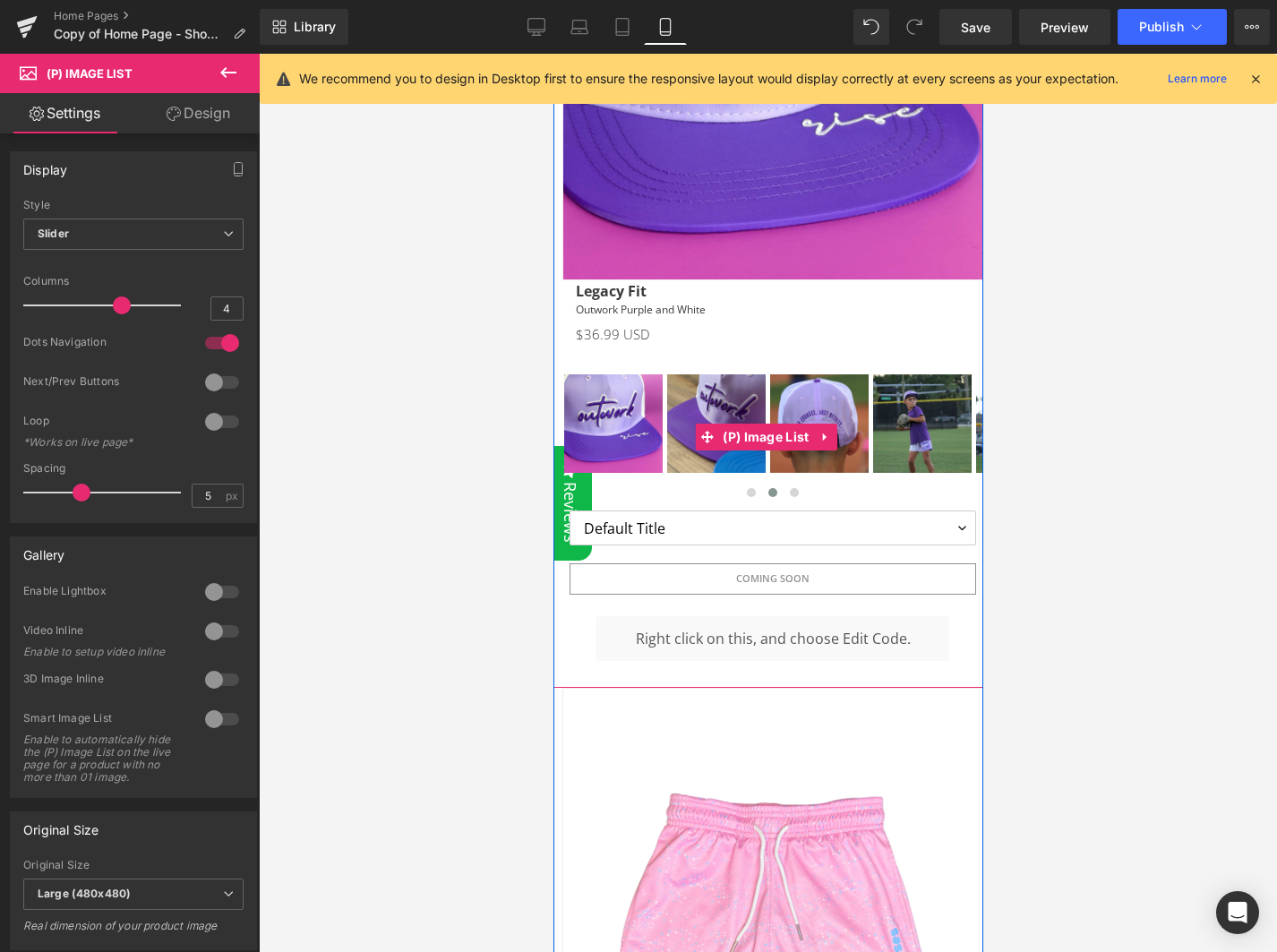
click at [685, 391] on img at bounding box center [715, 423] width 98 height 98
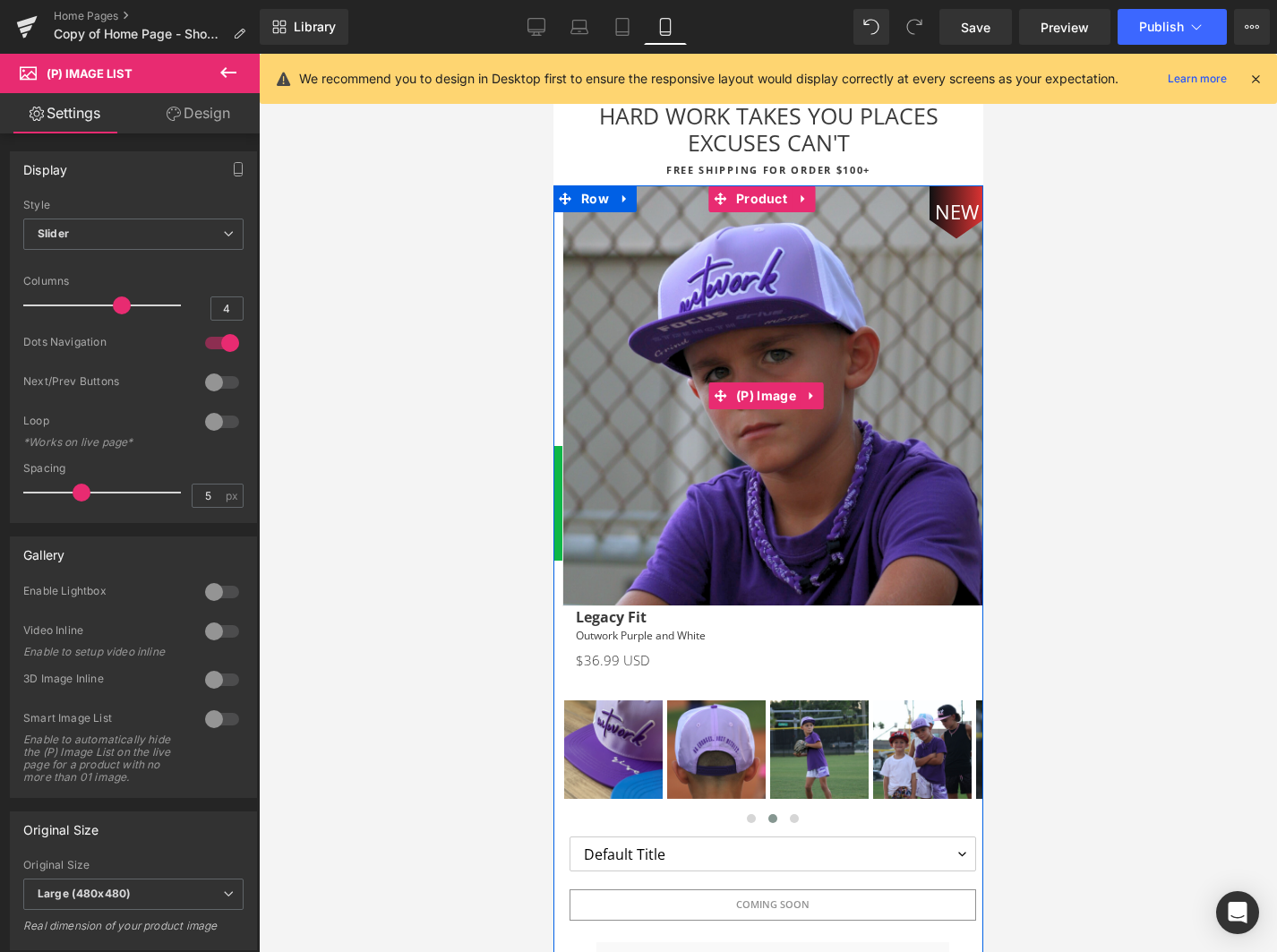
scroll to position [766, 0]
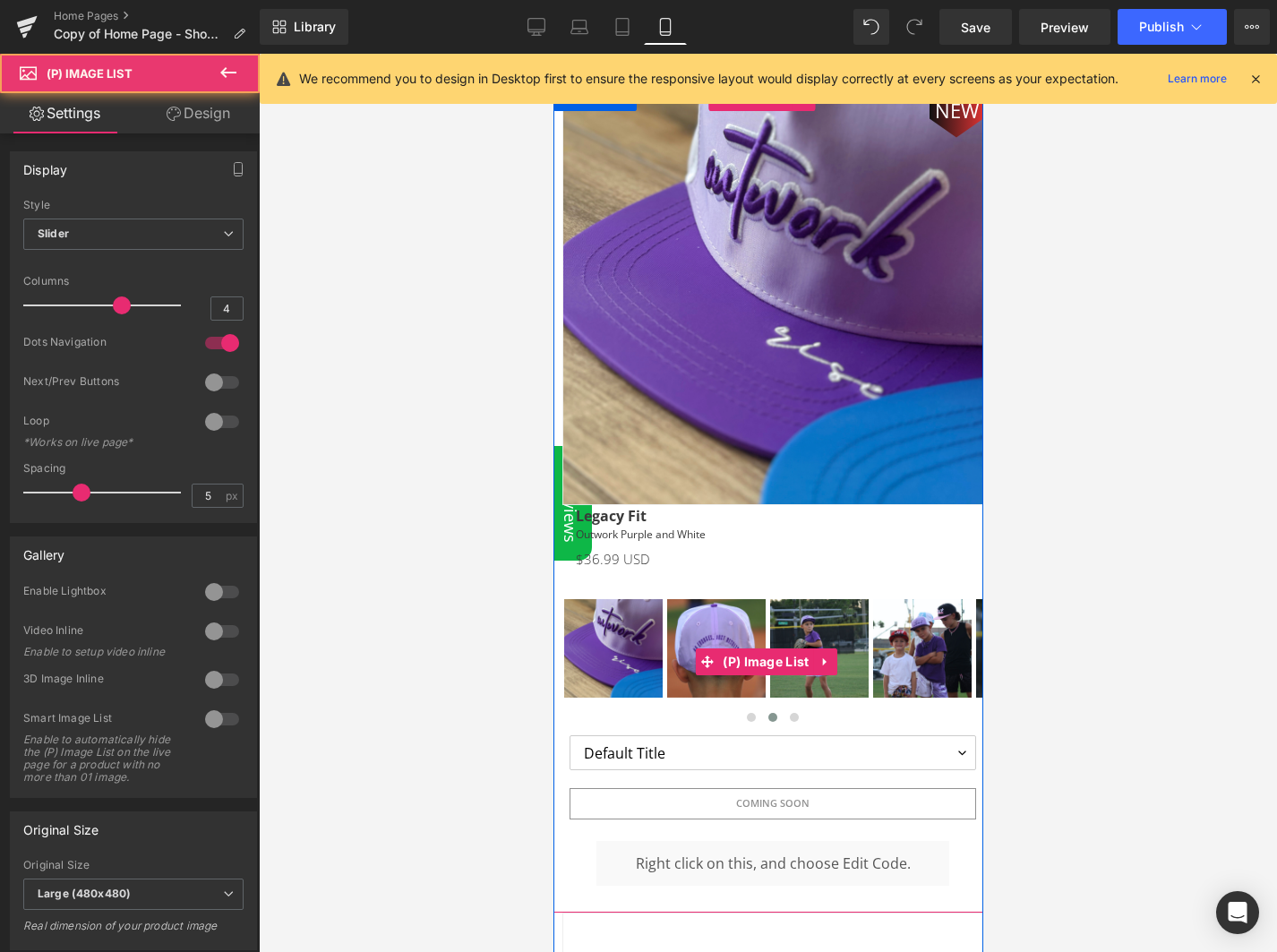
click at [728, 605] on img at bounding box center [715, 647] width 98 height 98
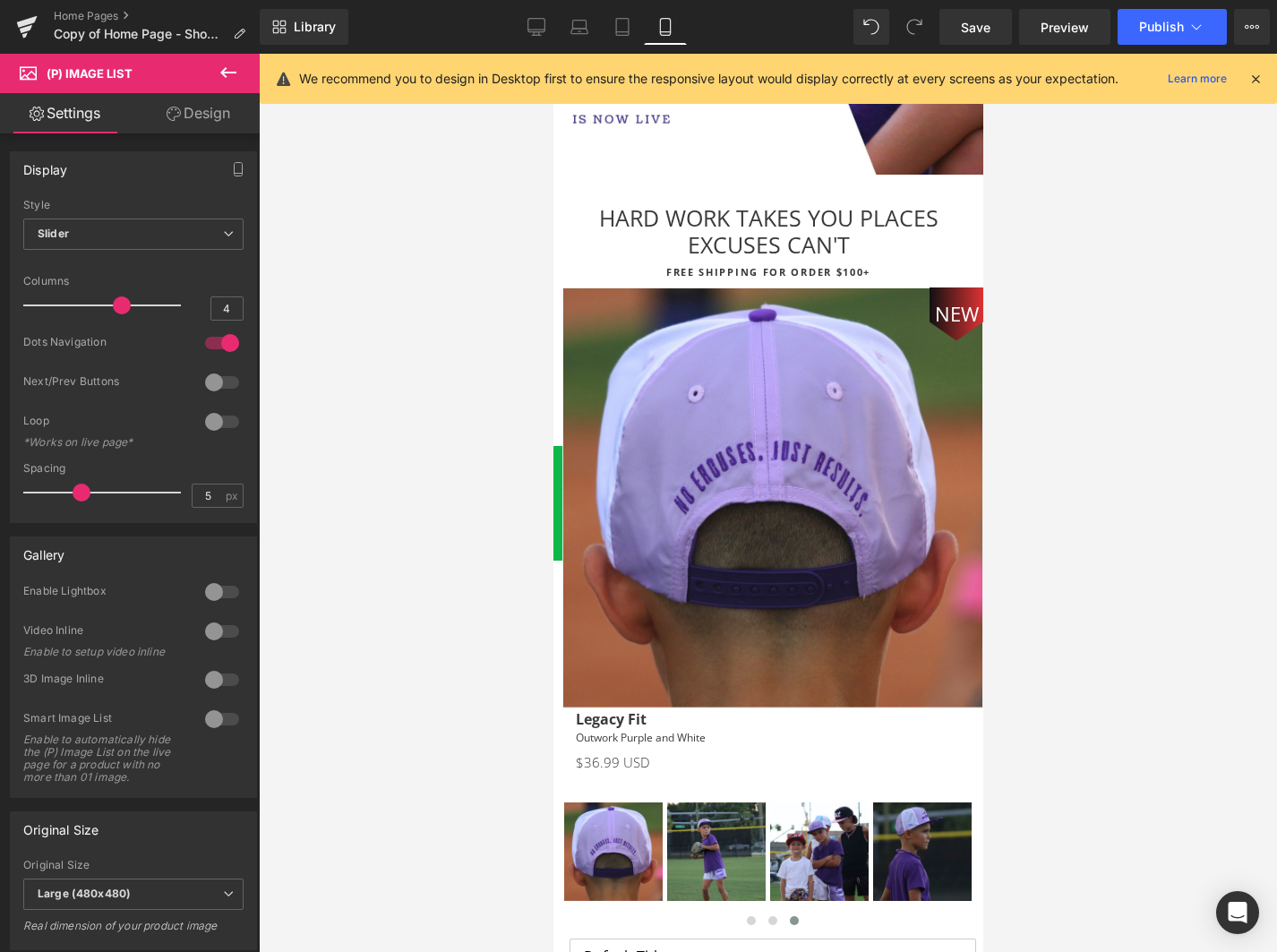
scroll to position [594, 0]
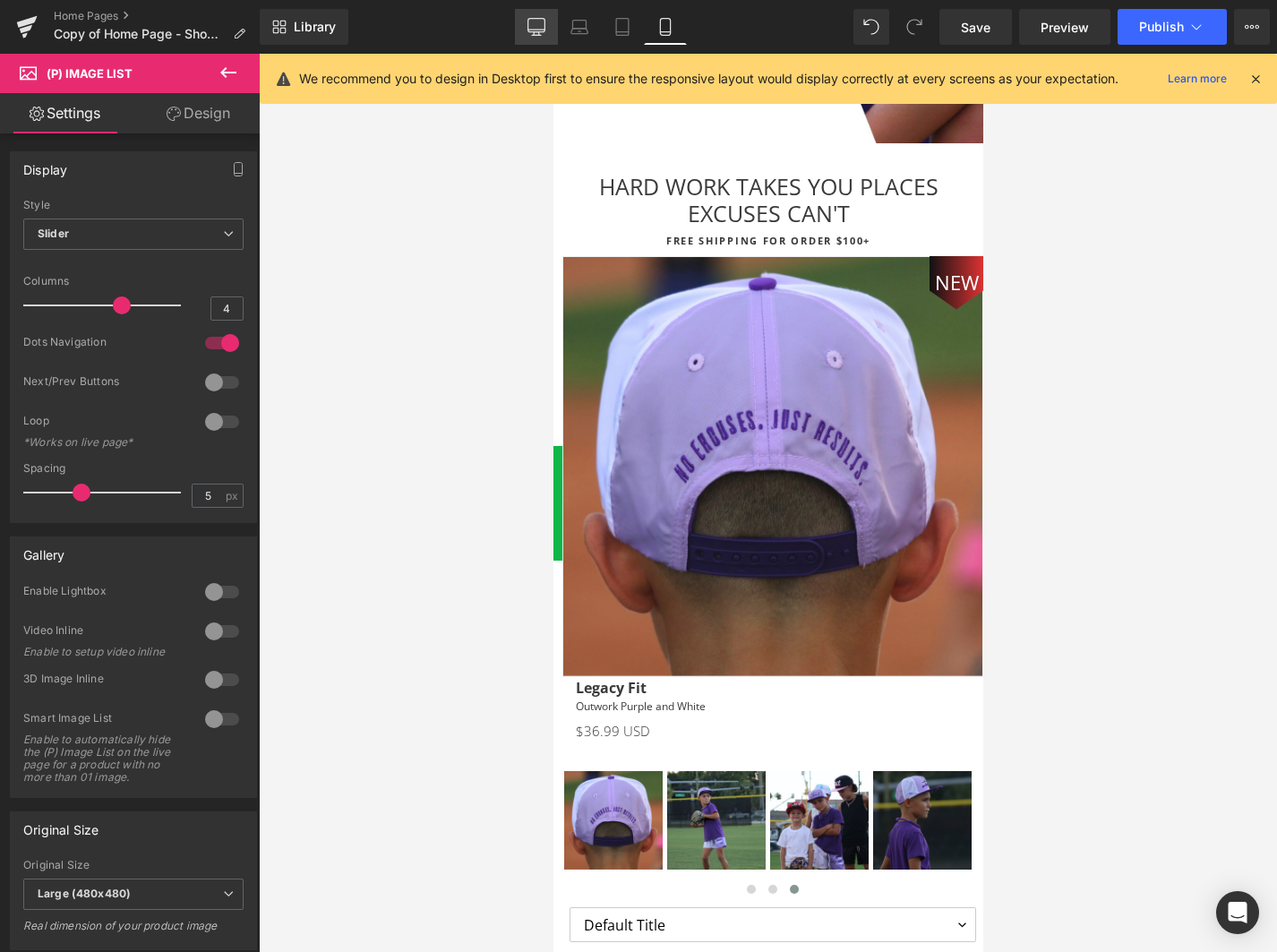
click at [545, 27] on icon at bounding box center [537, 25] width 17 height 13
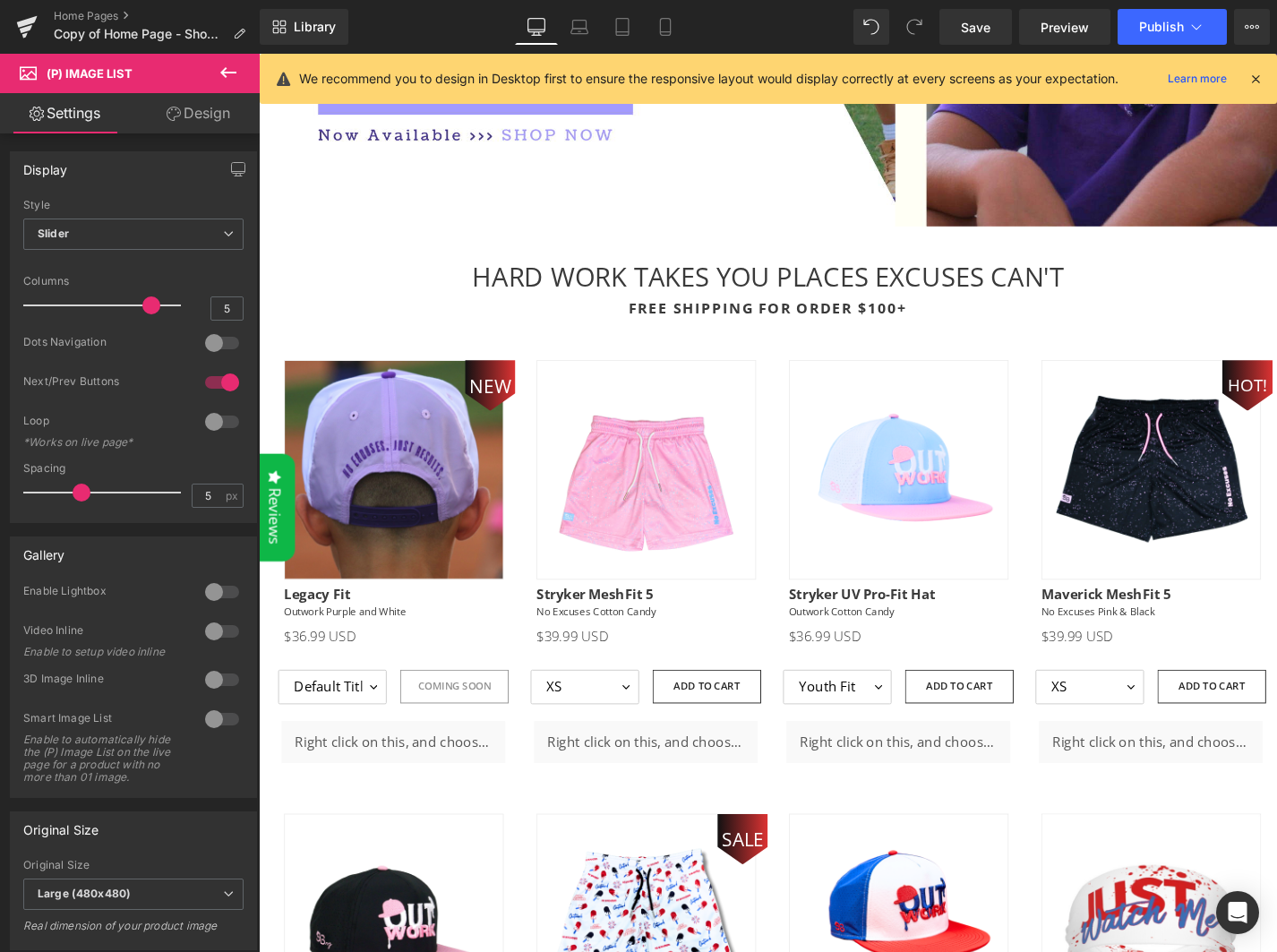
scroll to position [0, 0]
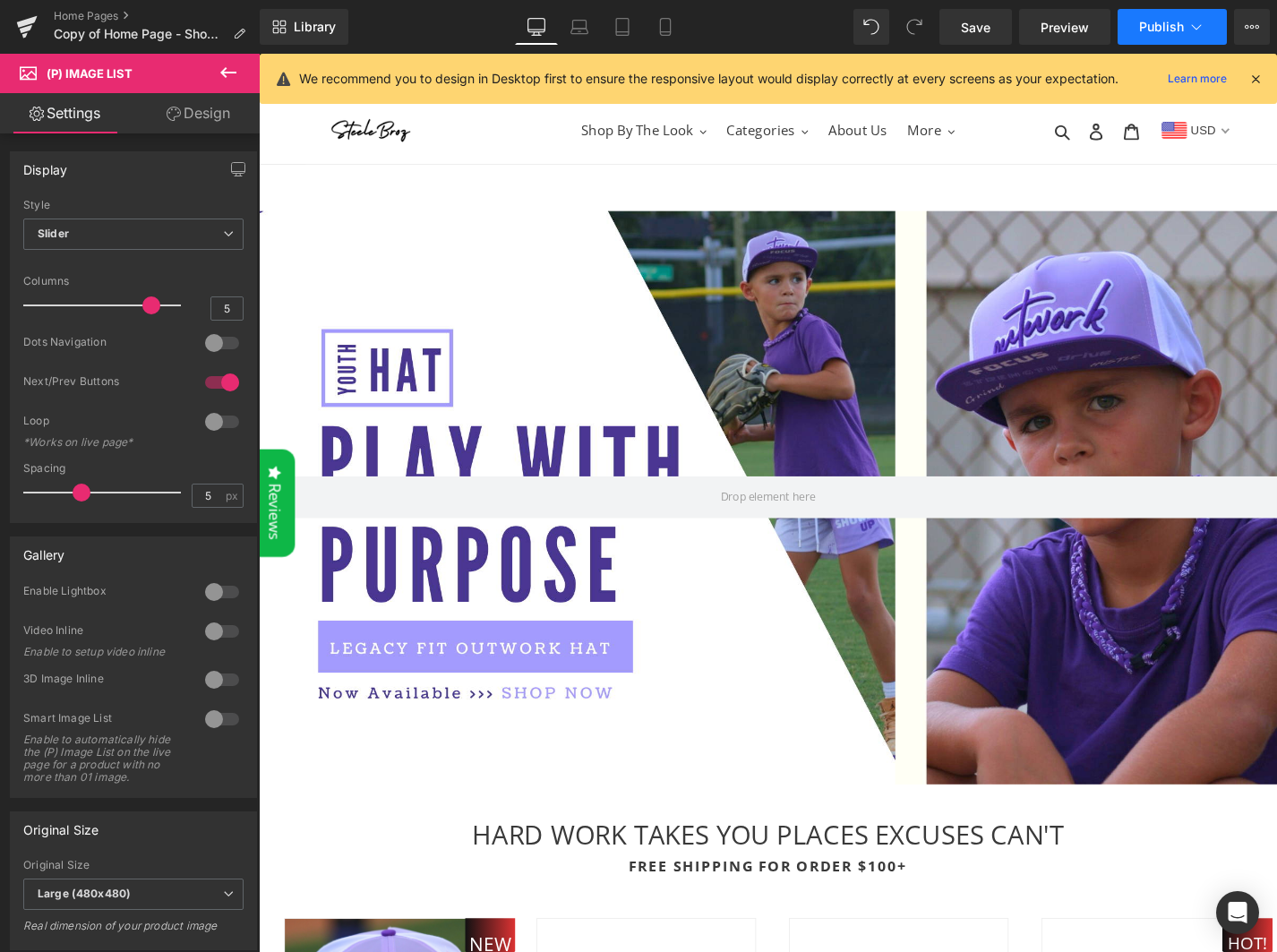
click at [1185, 32] on button "Publish" at bounding box center [1172, 27] width 109 height 36
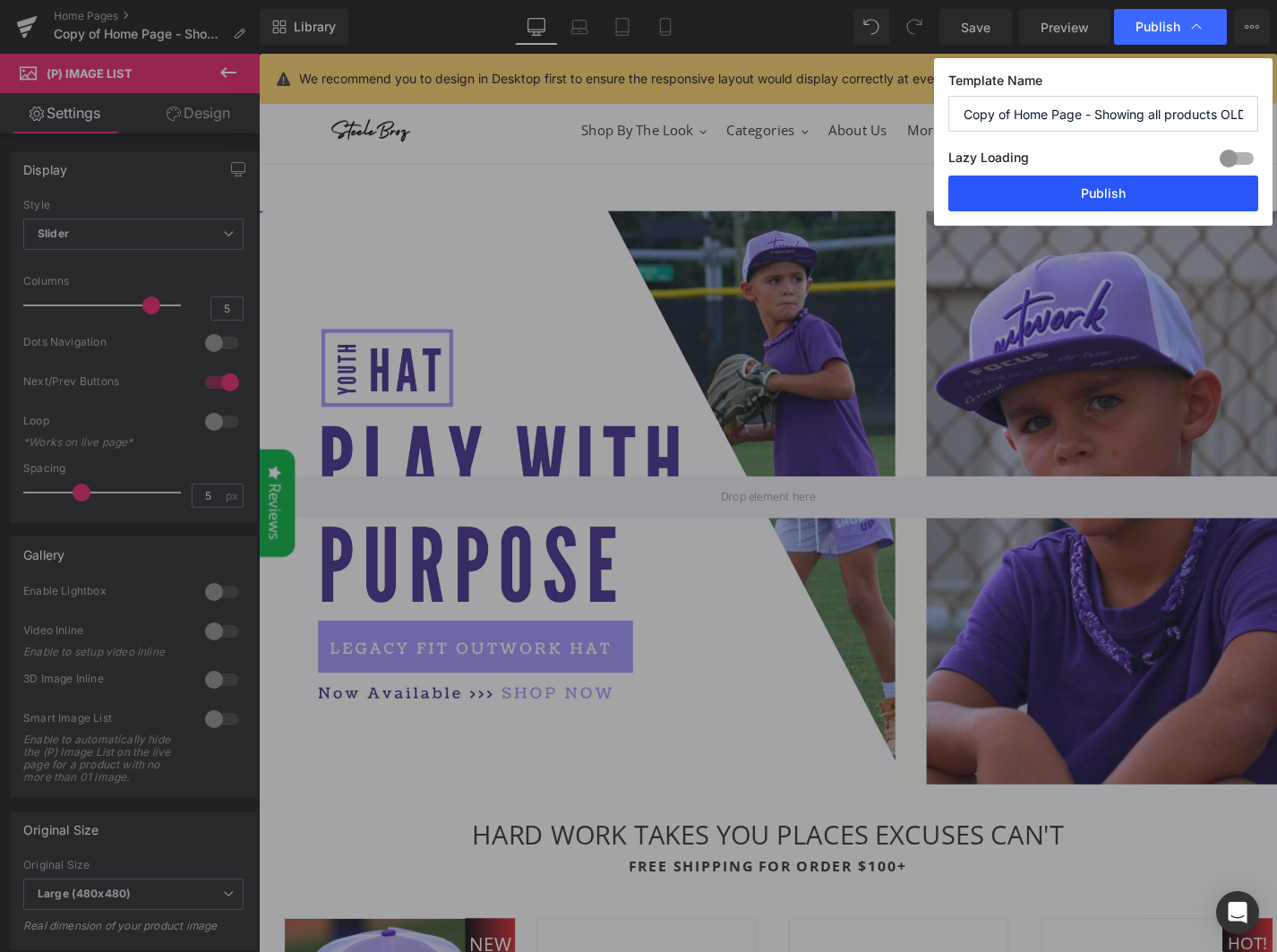
drag, startPoint x: 1074, startPoint y: 196, endPoint x: 1076, endPoint y: 3, distance: 193.0
click at [1074, 196] on button "Publish" at bounding box center [1103, 193] width 310 height 36
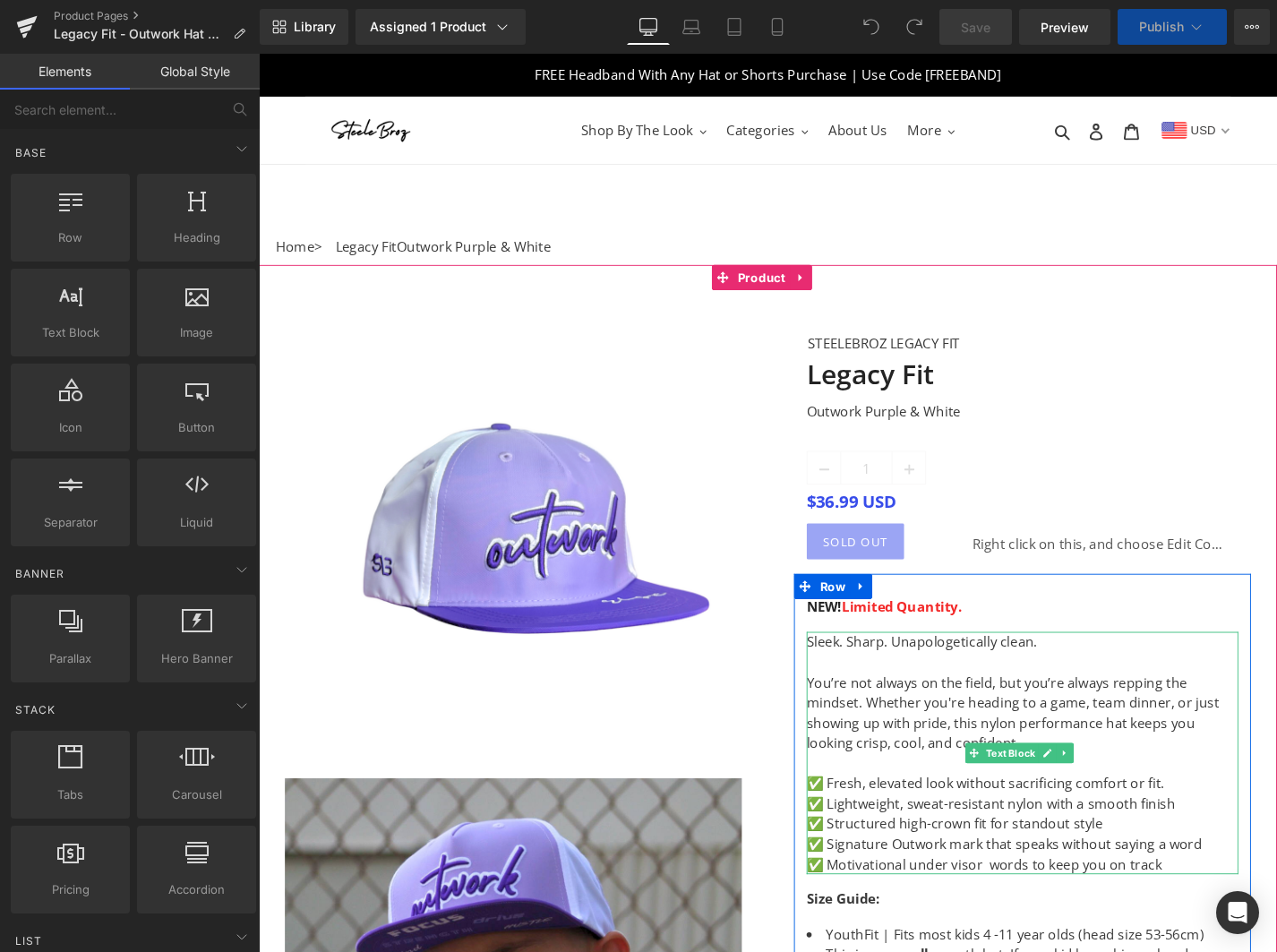
scroll to position [228, 0]
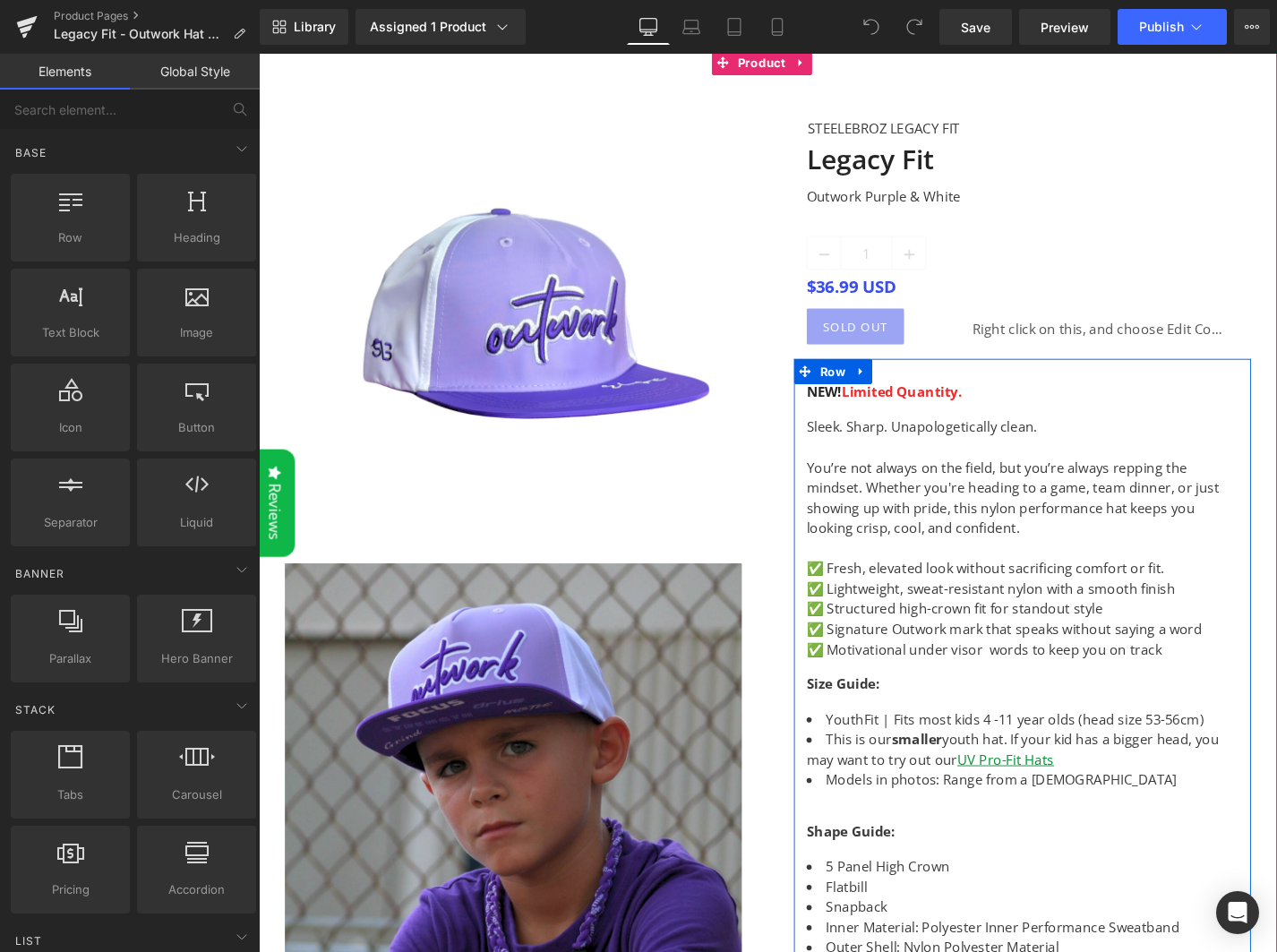
click at [1053, 761] on li "YouthFit | Fits most kids 4 -11 year olds (head size 53-56cm)" at bounding box center [1071, 761] width 460 height 21
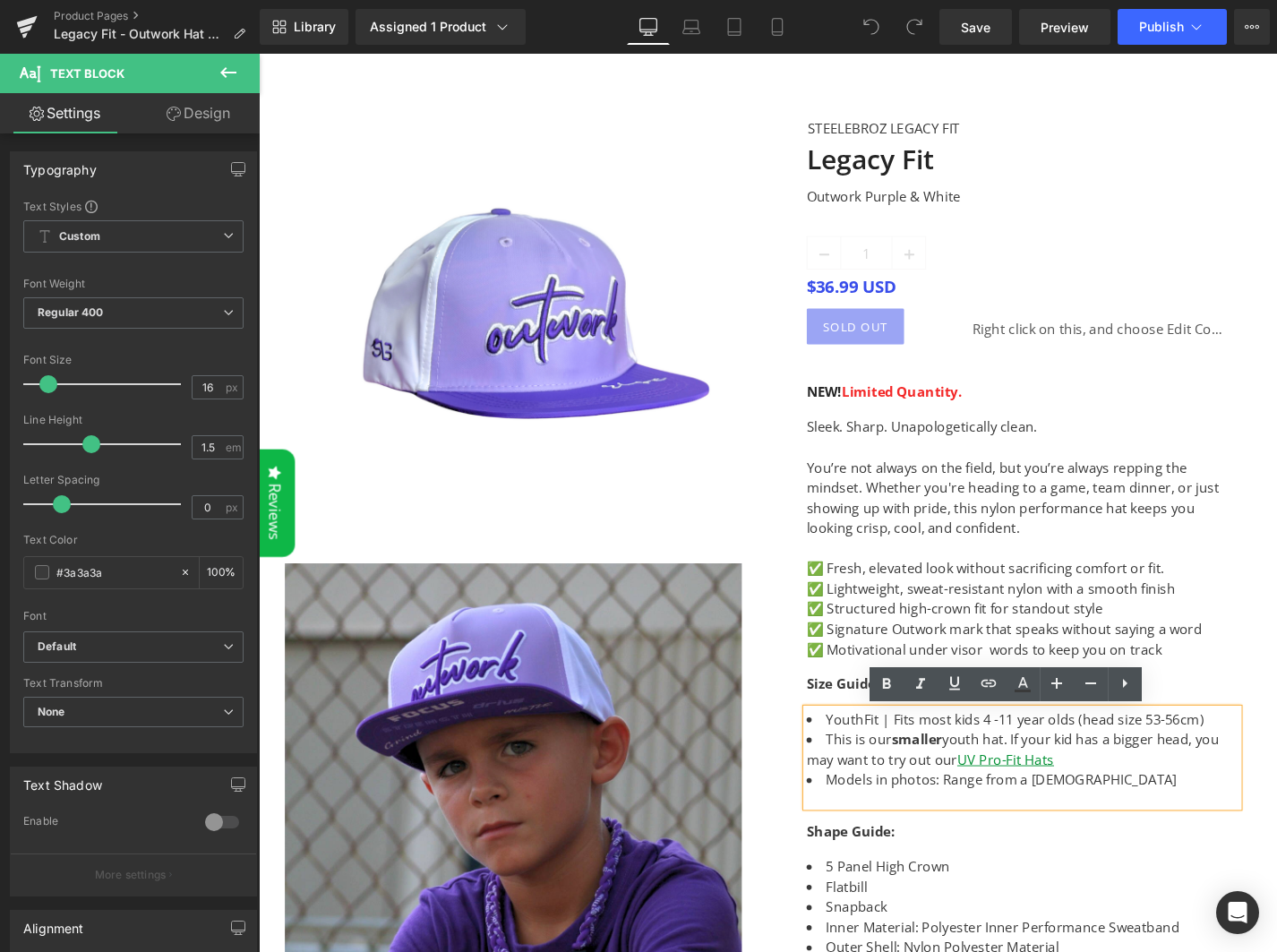
click at [1051, 762] on li "YouthFit | Fits most kids 4 -11 year olds (head size 53-56cm)" at bounding box center [1071, 761] width 460 height 21
click at [1244, 785] on li "This is our smaller youth hat. If your kid has a bigger head, you may want to t…" at bounding box center [1071, 794] width 460 height 43
click at [1138, 805] on li "This is our smaller youth hat. If your kid has a bigger head, you may want to t…" at bounding box center [1071, 794] width 460 height 43
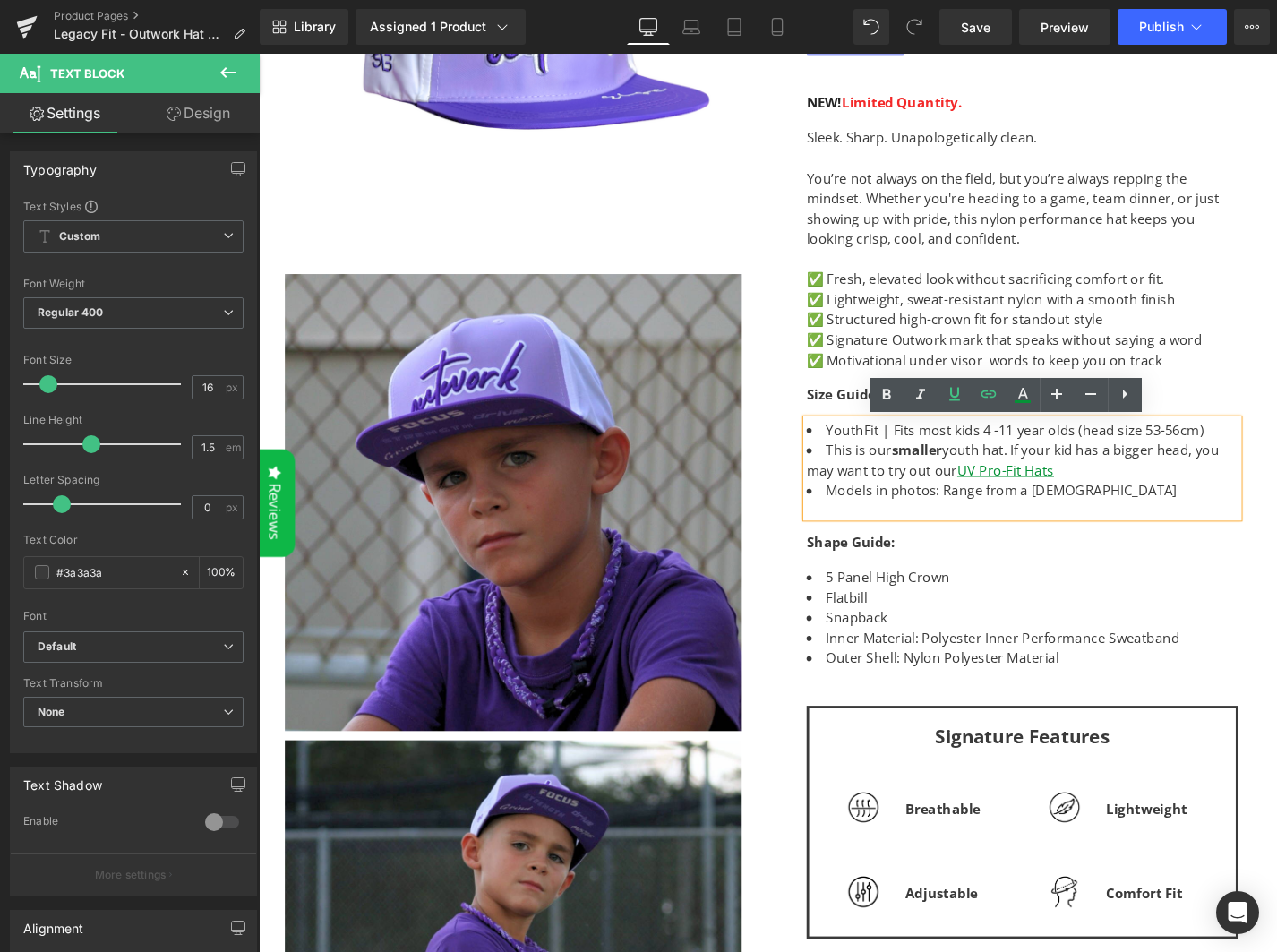
scroll to position [0, 0]
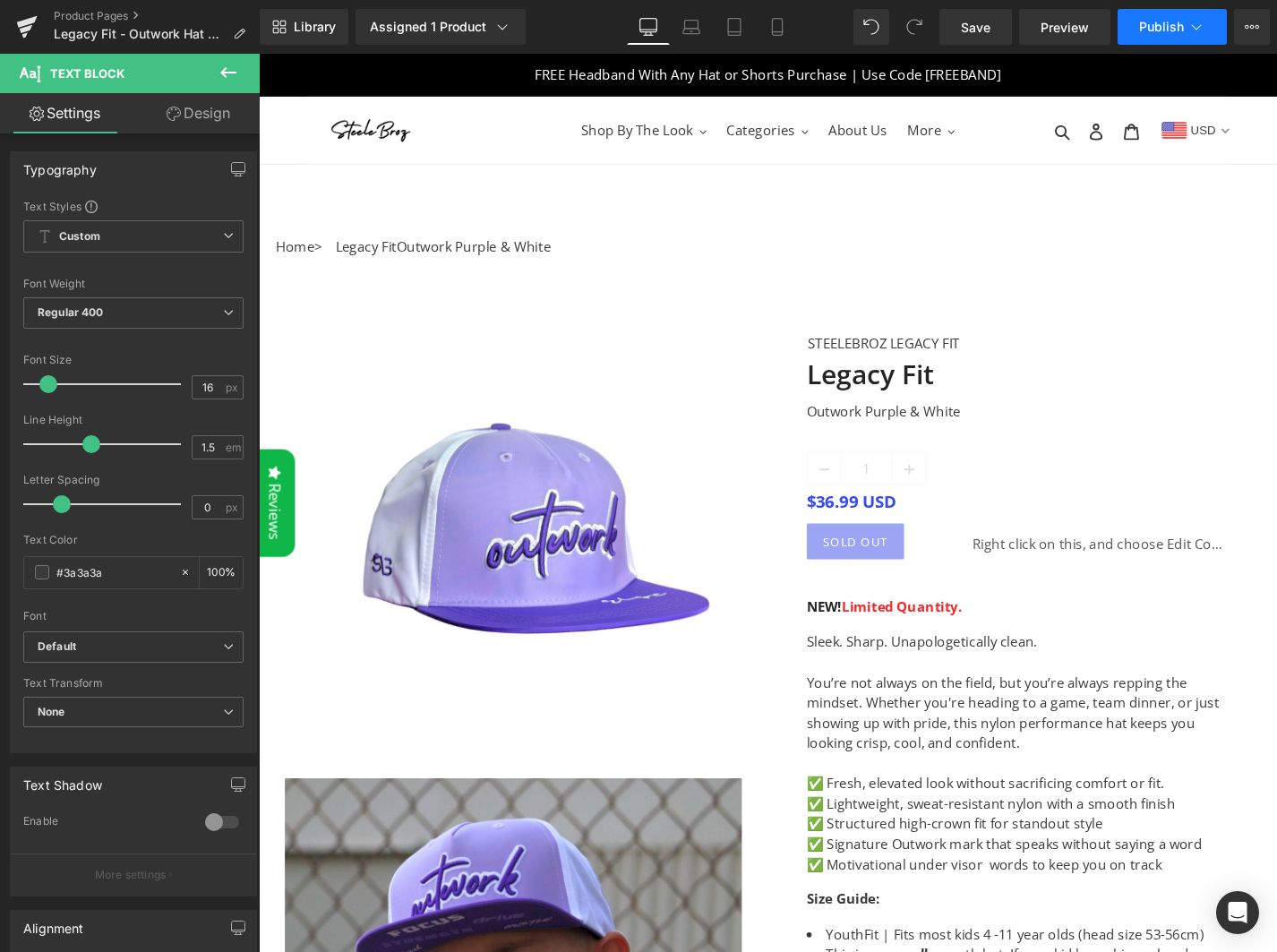
click at [1153, 28] on span "Publish" at bounding box center [1162, 26] width 45 height 14
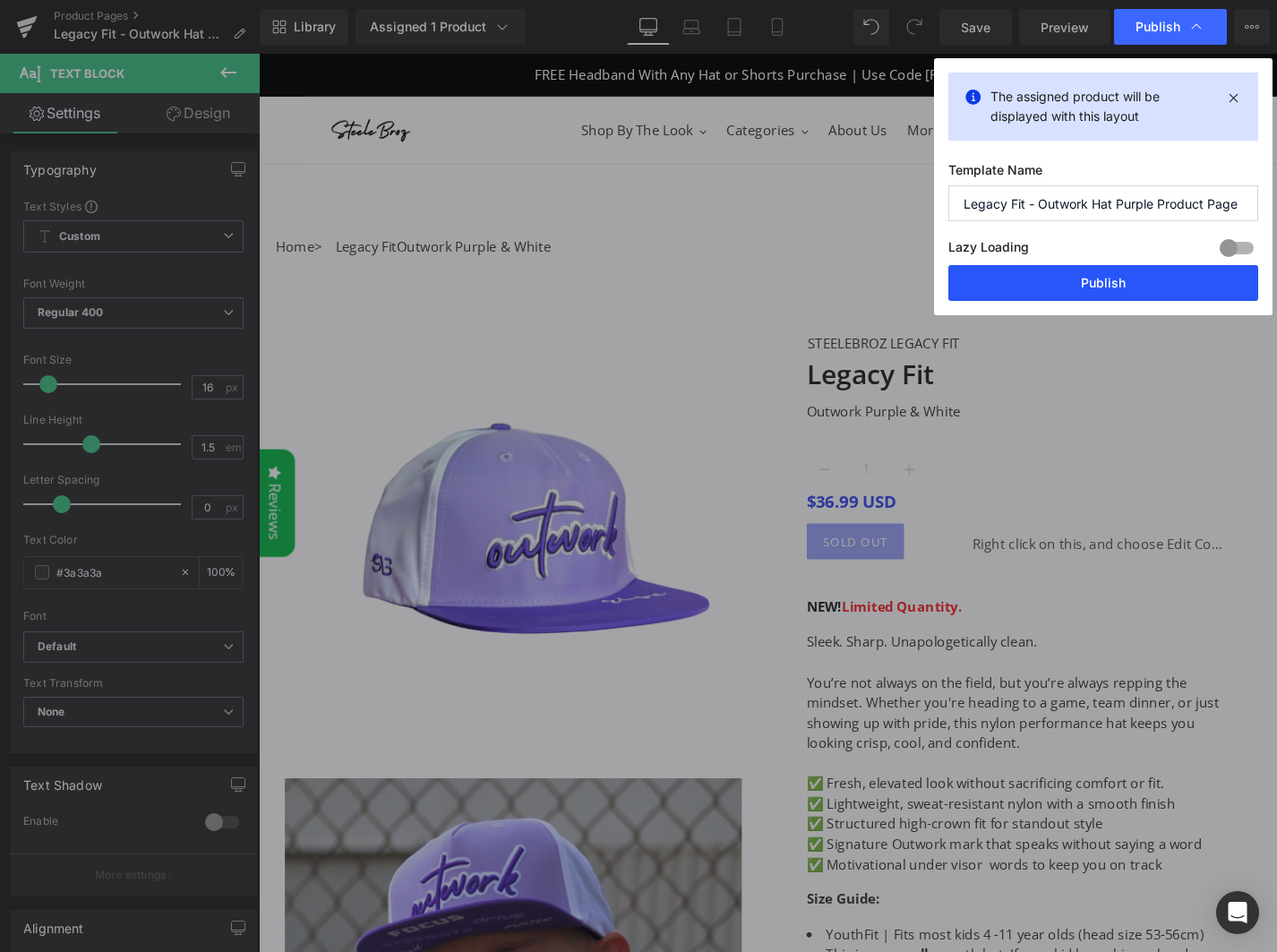
drag, startPoint x: 1076, startPoint y: 280, endPoint x: 870, endPoint y: 230, distance: 212.0
click at [1076, 280] on button "Publish" at bounding box center [1103, 283] width 310 height 36
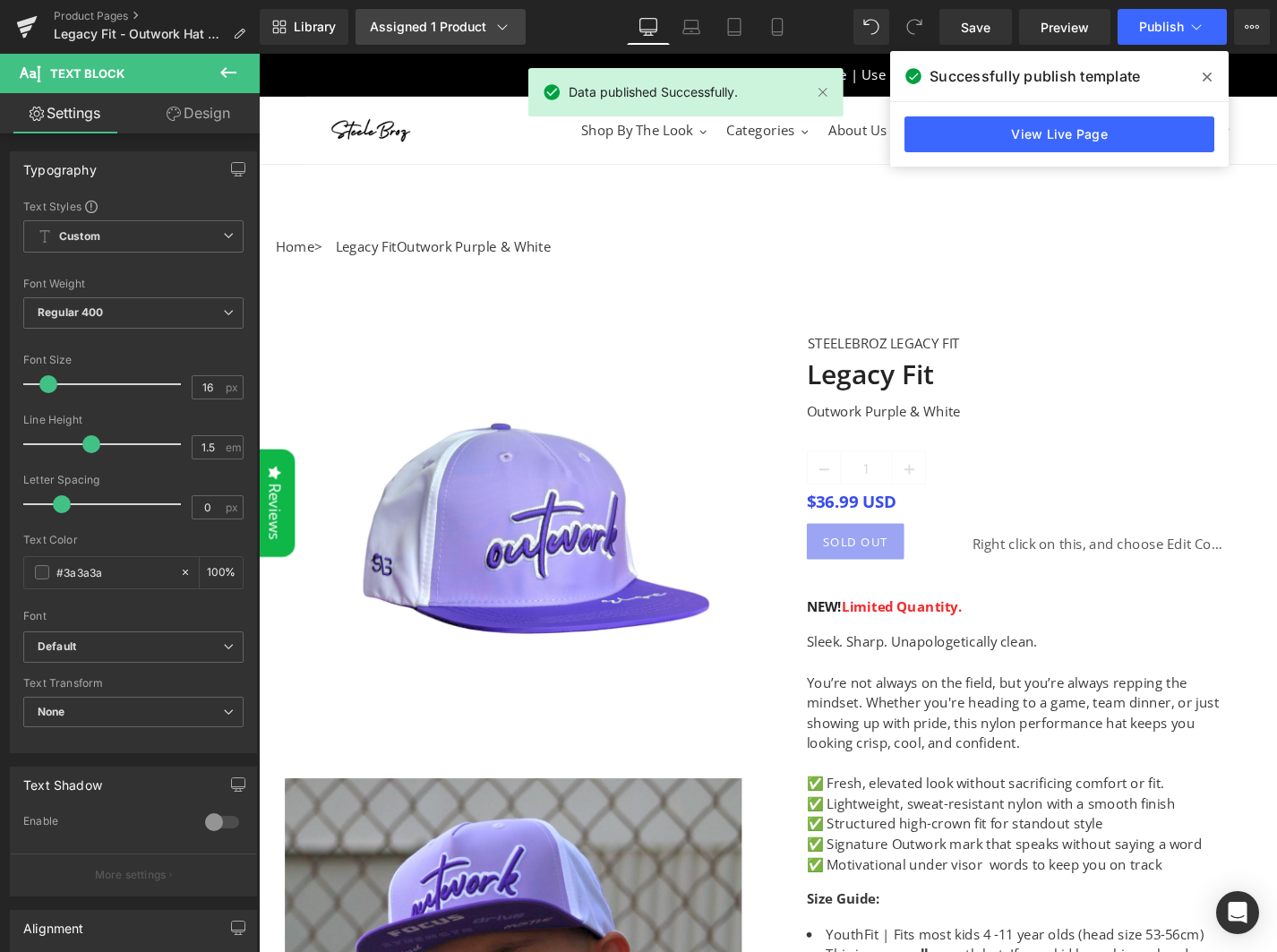
click at [433, 34] on div "Assigned 1 Product" at bounding box center [440, 26] width 141 height 18
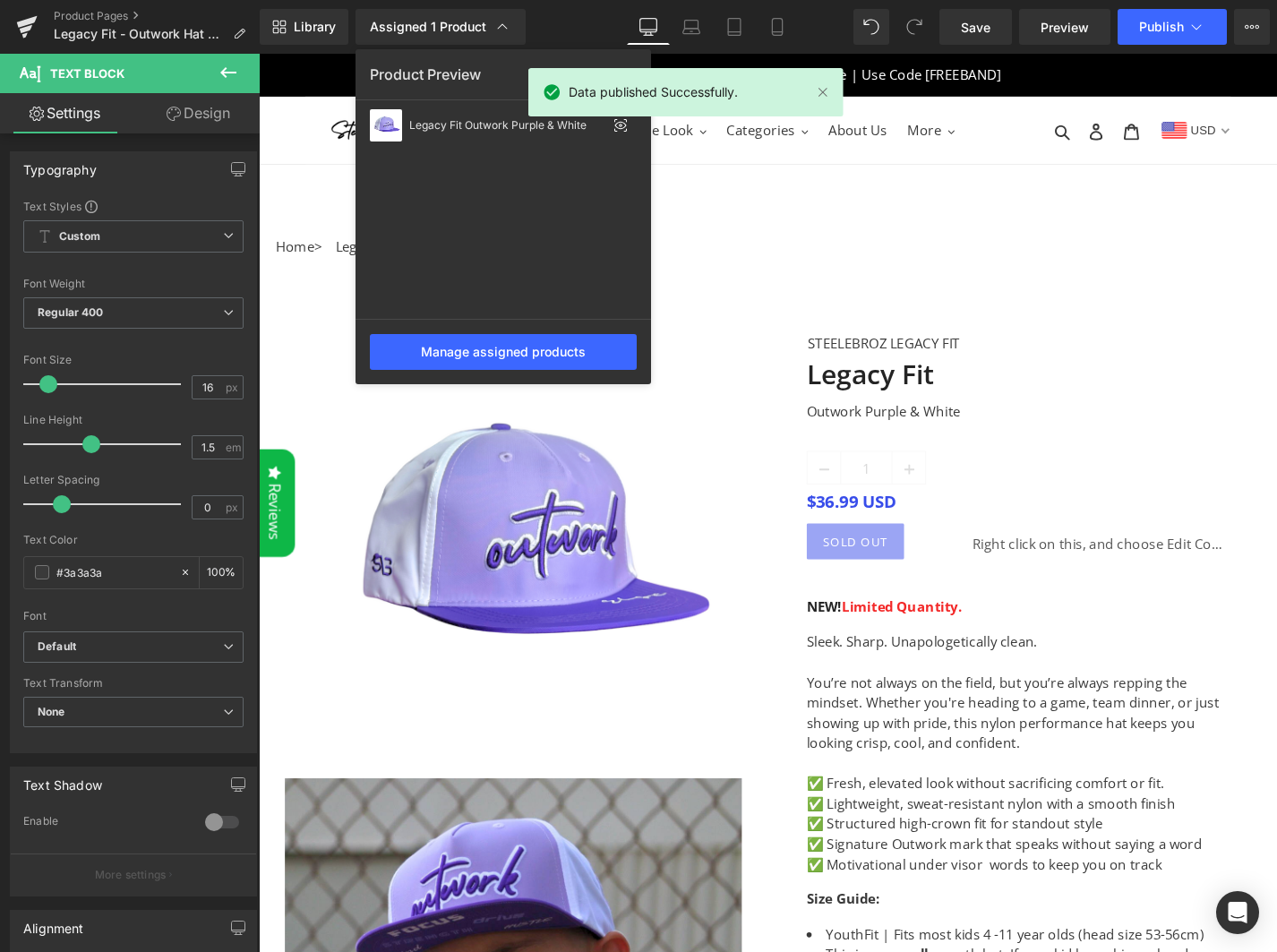
click at [773, 237] on div at bounding box center [768, 504] width 1018 height 899
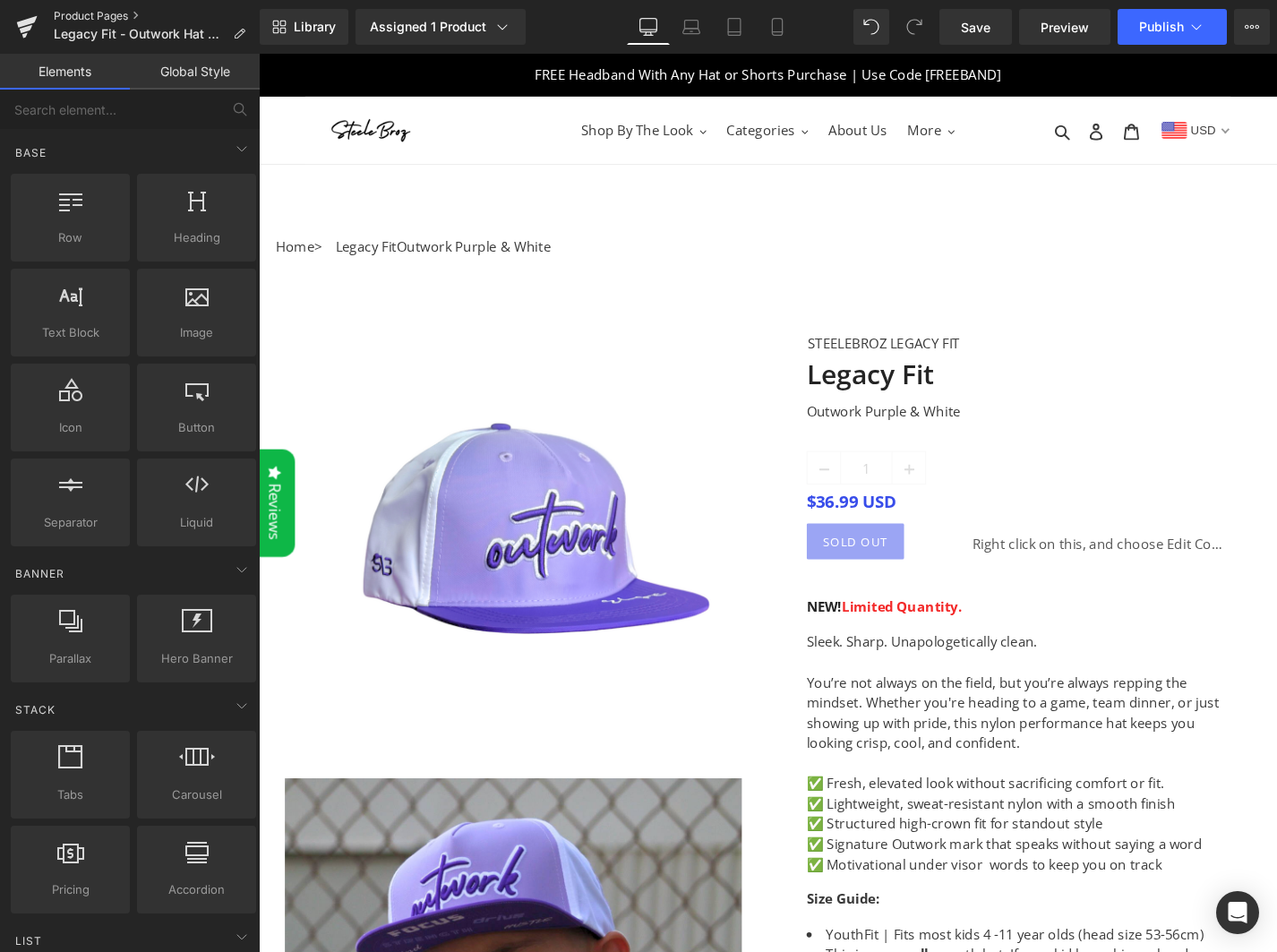
click at [87, 10] on link "Product Pages" at bounding box center [157, 16] width 206 height 14
